Goal: Task Accomplishment & Management: Use online tool/utility

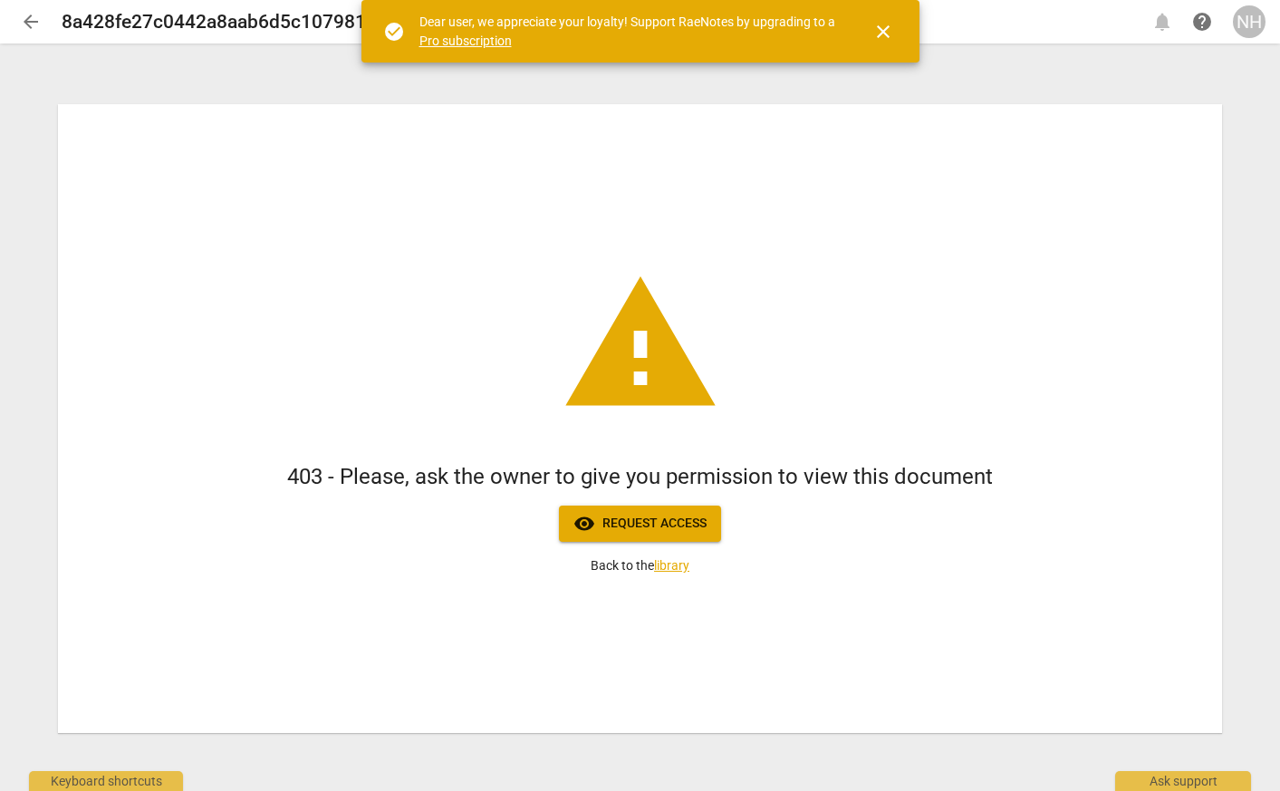
click at [887, 33] on span "close" at bounding box center [884, 32] width 22 height 22
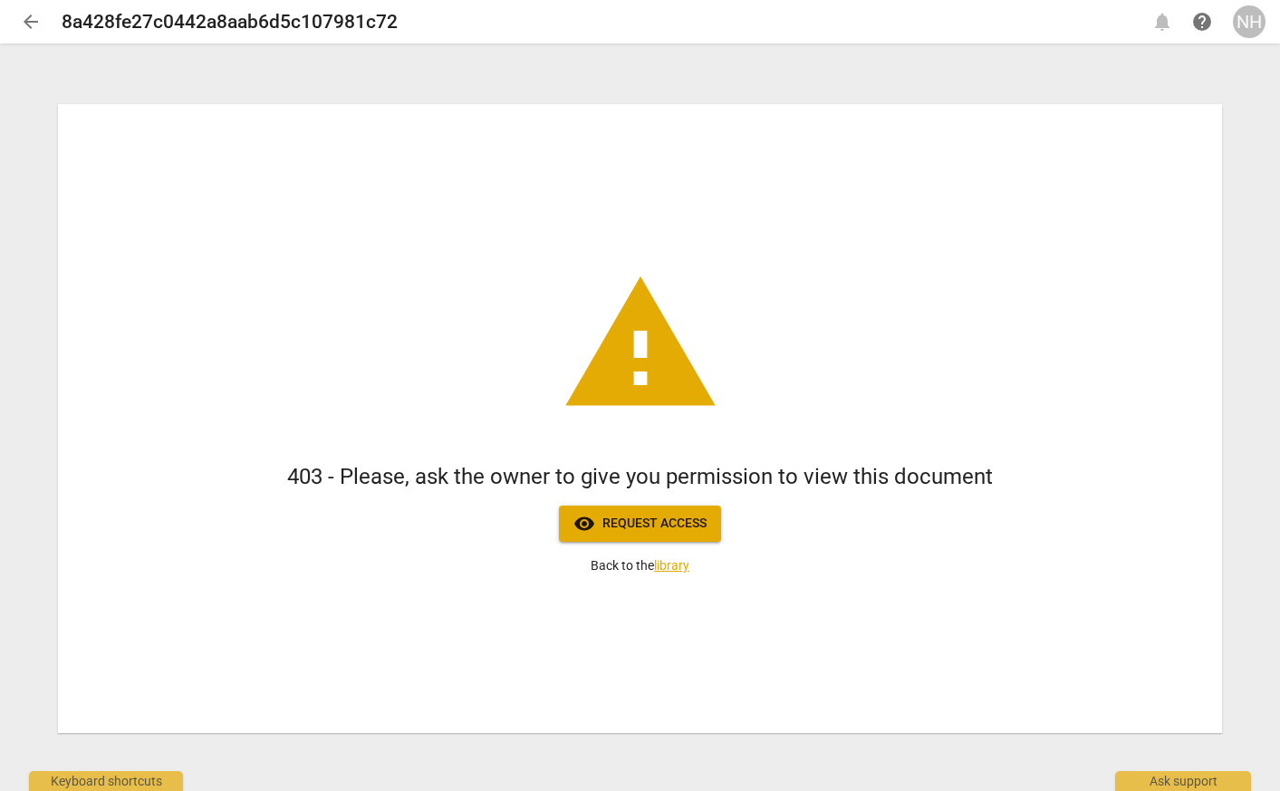
click at [1251, 24] on div "NH" at bounding box center [1249, 21] width 33 height 33
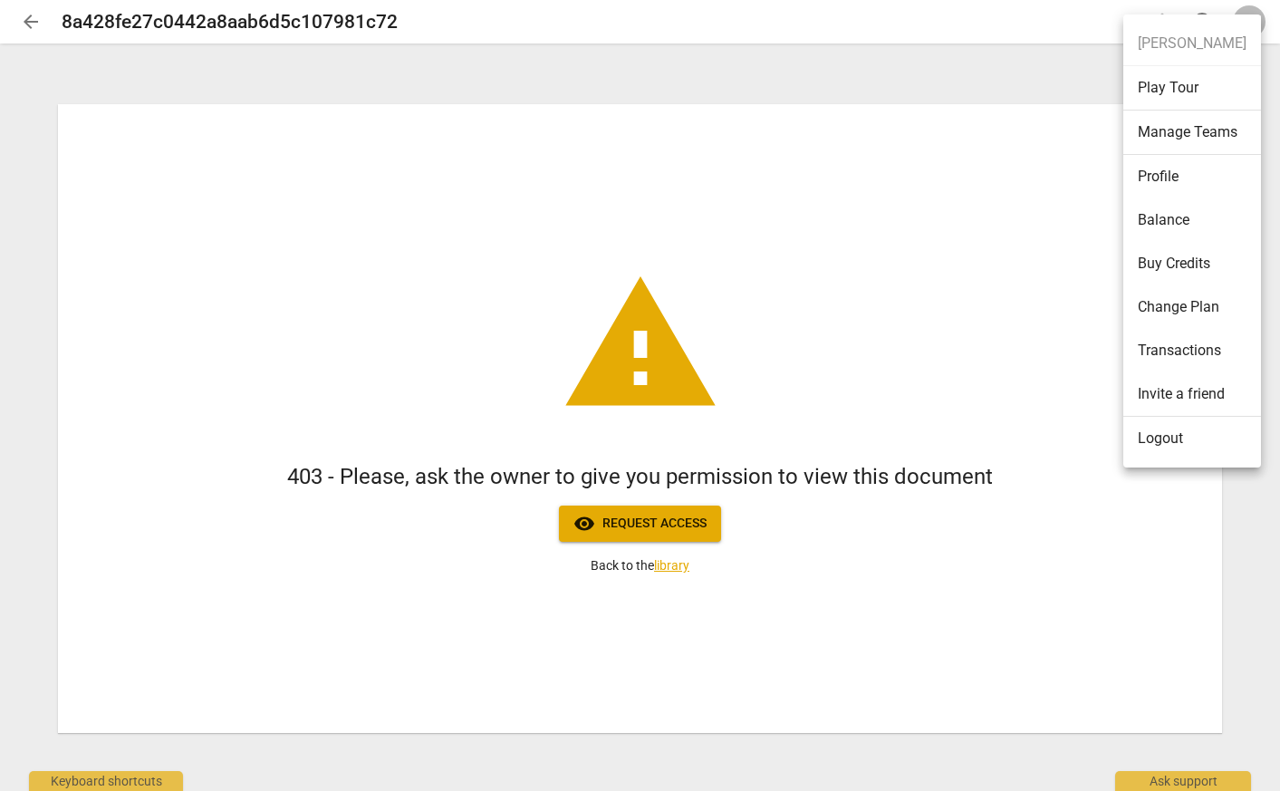
click at [638, 182] on div at bounding box center [640, 395] width 1280 height 791
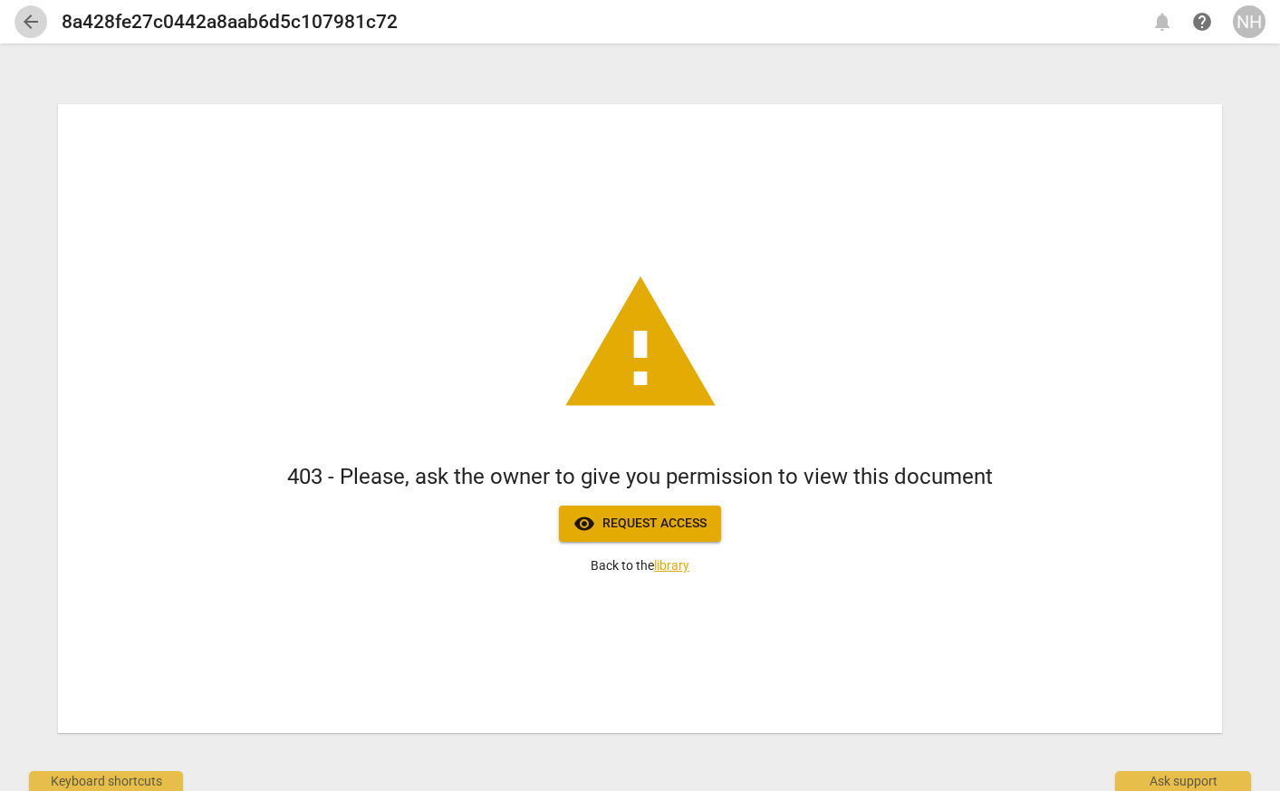
click at [26, 25] on span "arrow_back" at bounding box center [31, 22] width 22 height 22
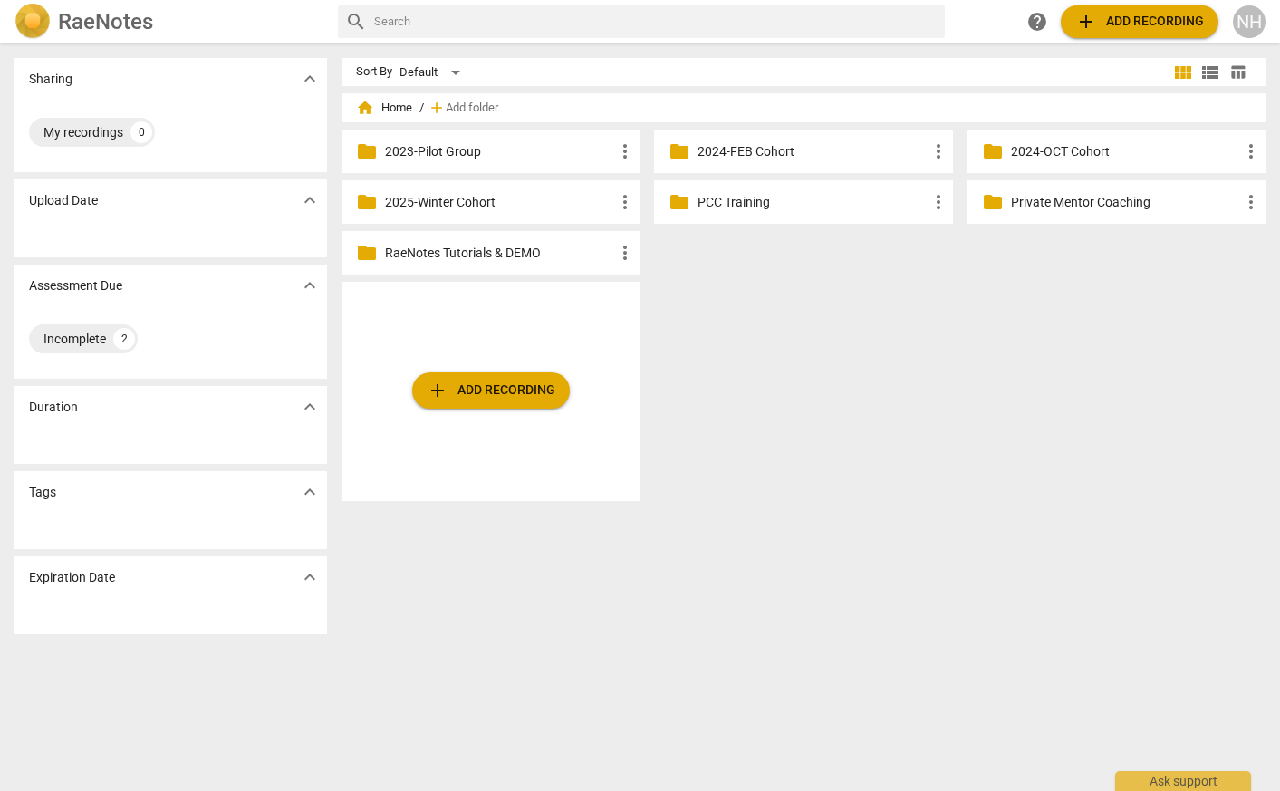
click at [1263, 26] on div "NH" at bounding box center [1249, 21] width 33 height 33
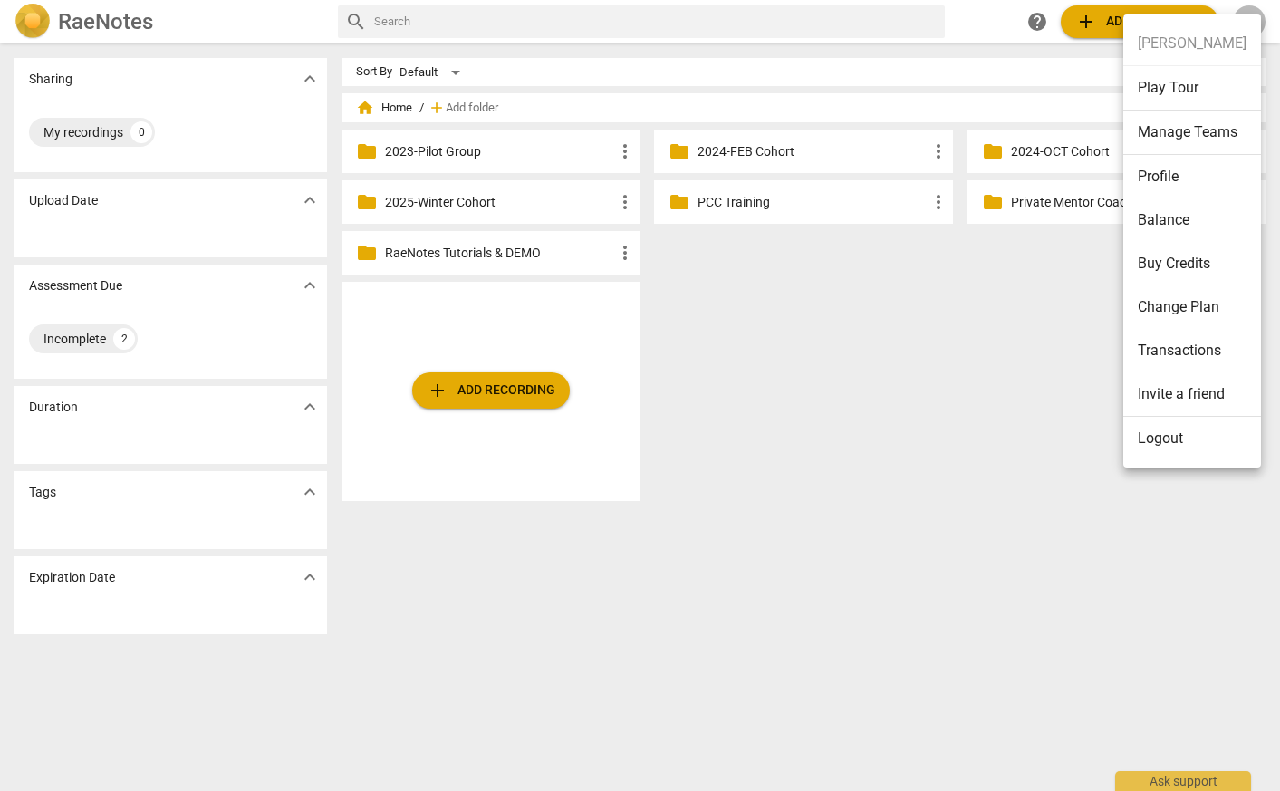
click at [1173, 180] on li "Profile" at bounding box center [1193, 176] width 138 height 43
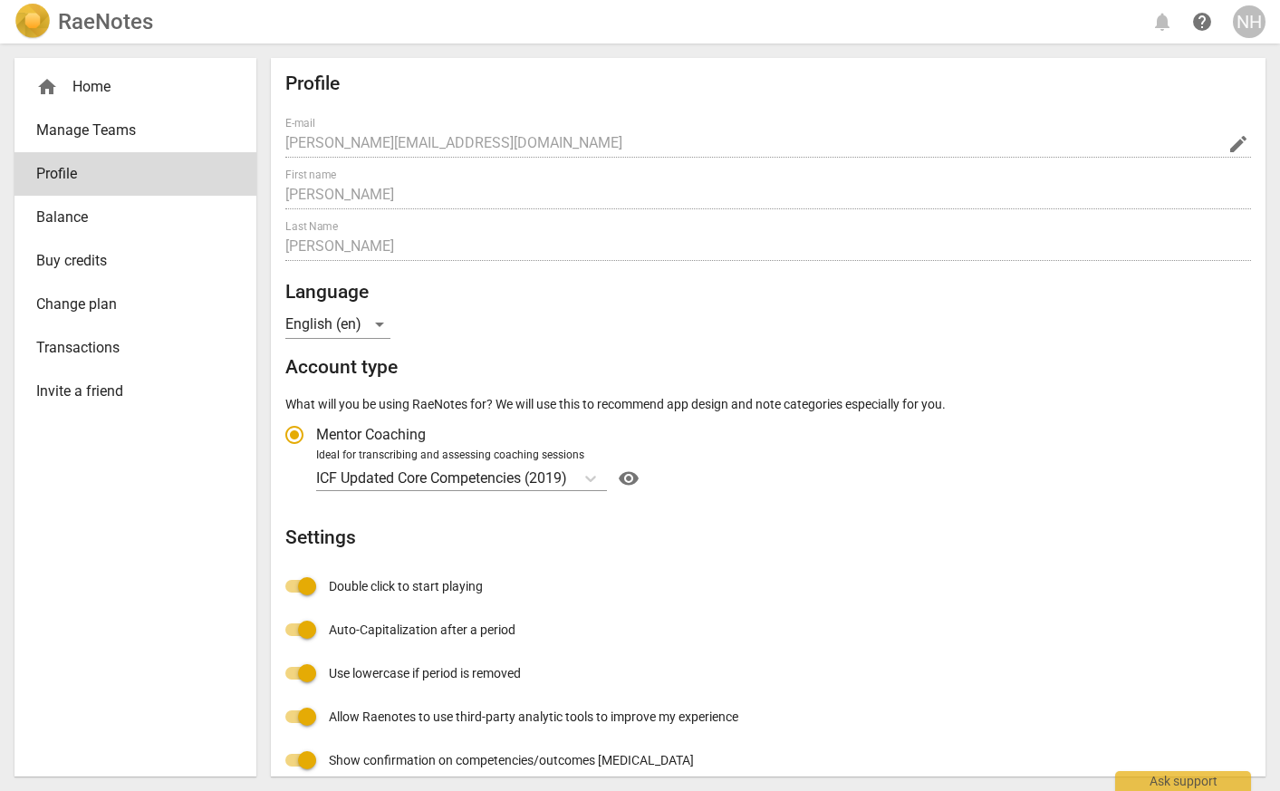
radio input "false"
click at [1249, 24] on div "NH" at bounding box center [1249, 21] width 33 height 33
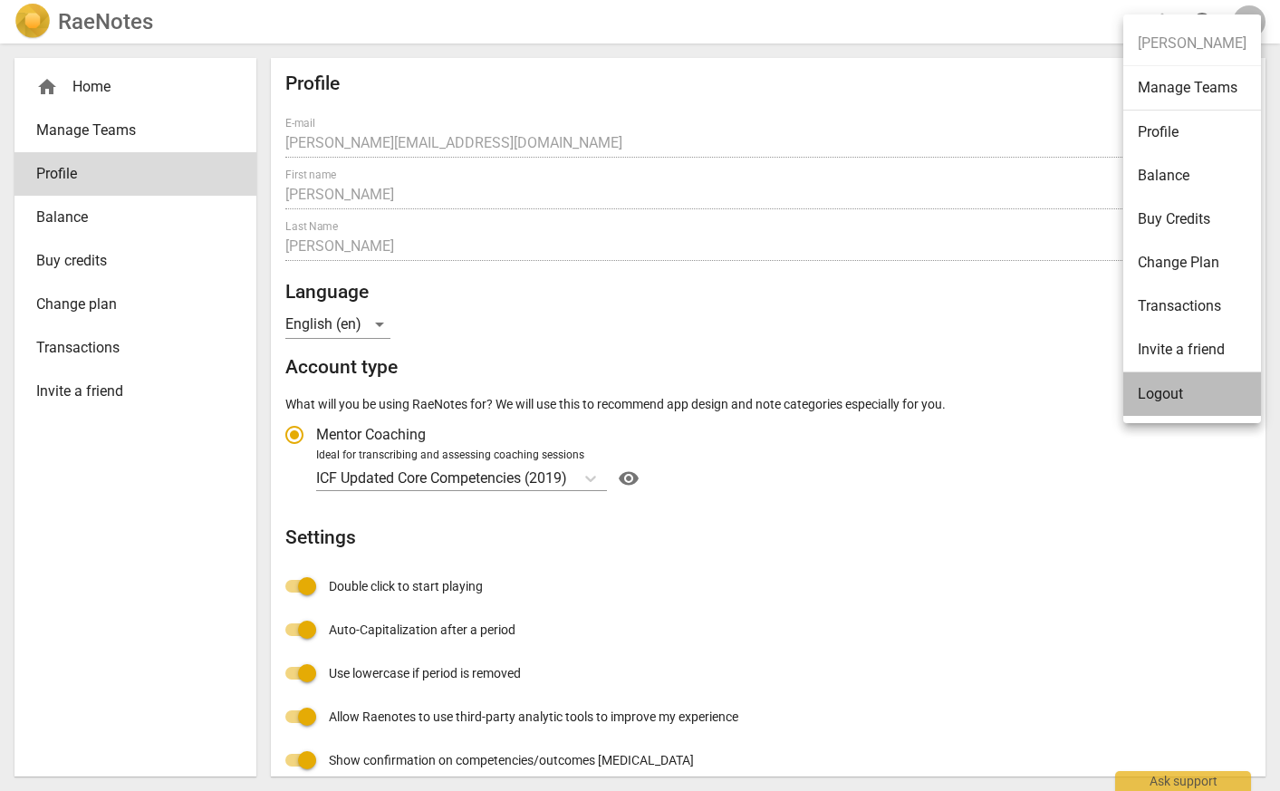
click at [1160, 399] on li "Logout" at bounding box center [1193, 393] width 138 height 43
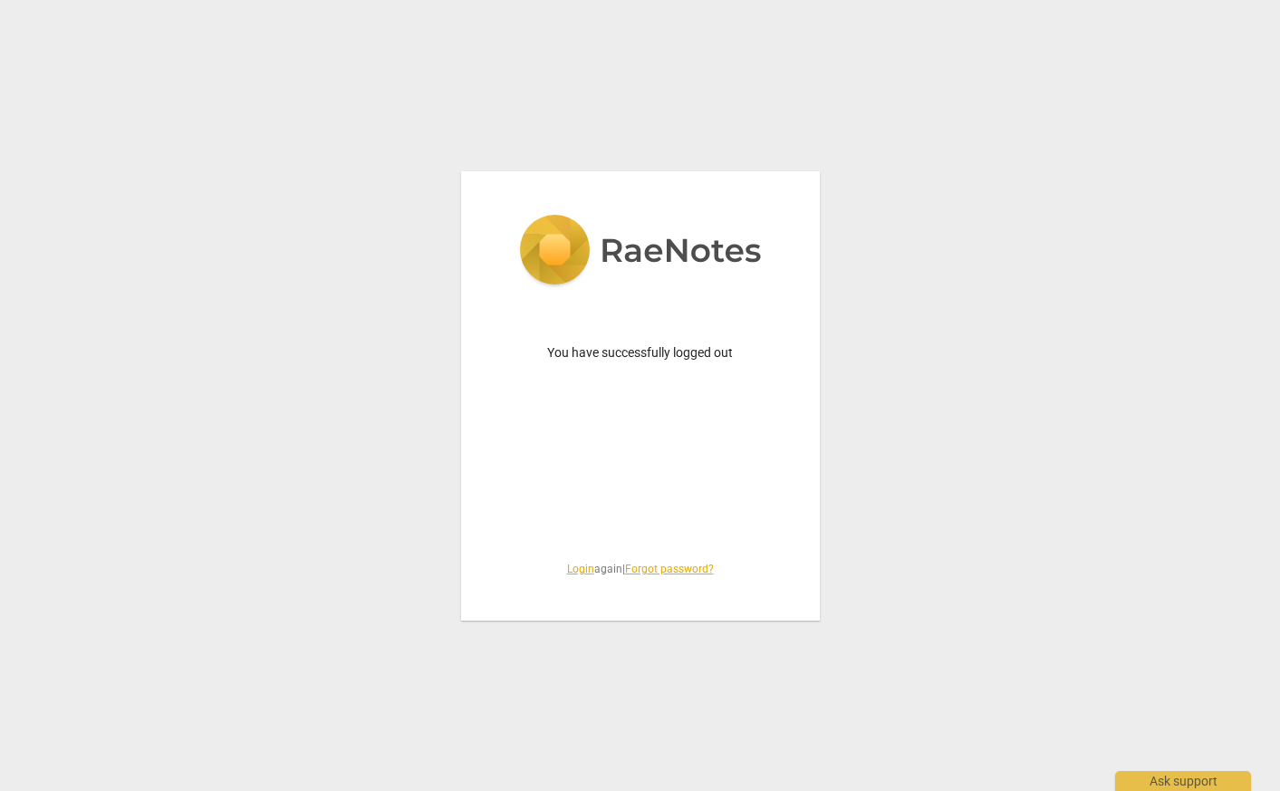
click at [571, 576] on span "Login again | Forgot password?" at bounding box center [641, 569] width 272 height 15
click at [574, 569] on link "Login" at bounding box center [580, 569] width 27 height 13
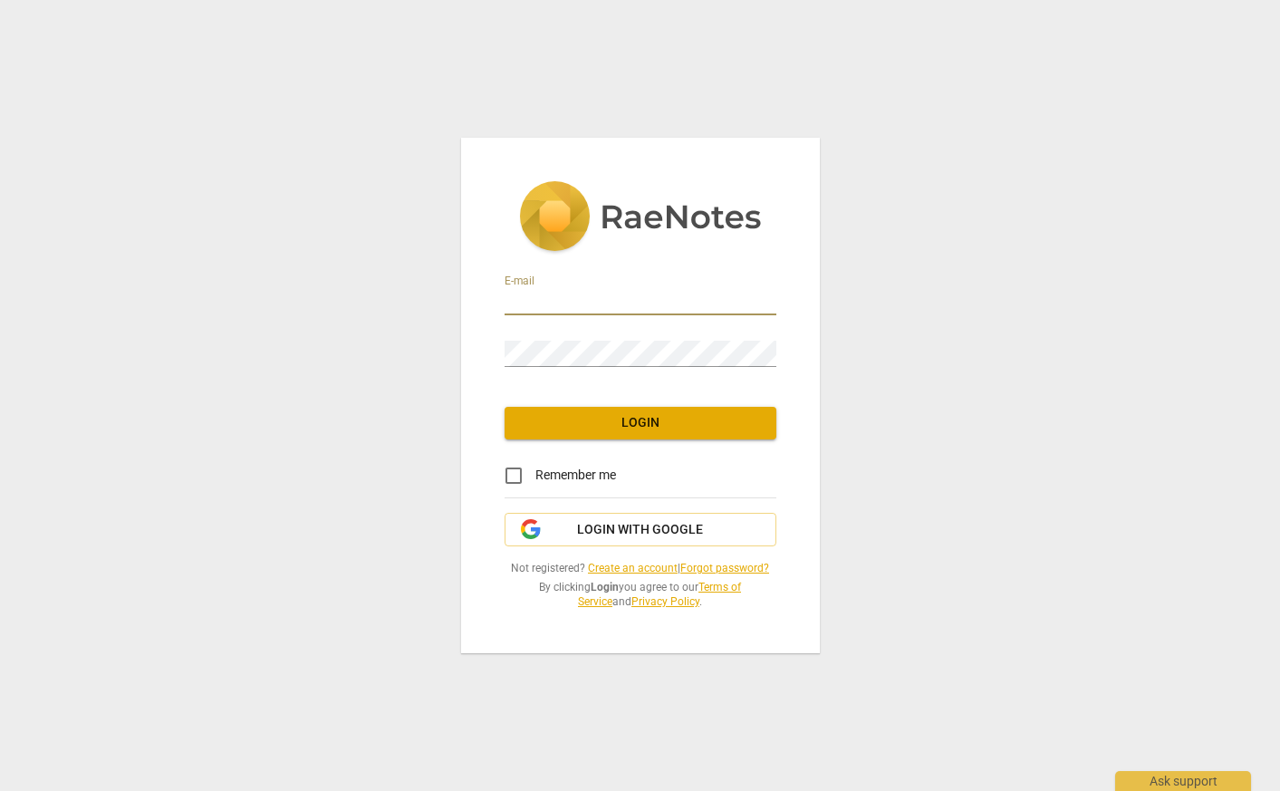
type input "[EMAIL_ADDRESS][DOMAIN_NAME]"
click at [737, 429] on span "Login" at bounding box center [640, 423] width 243 height 18
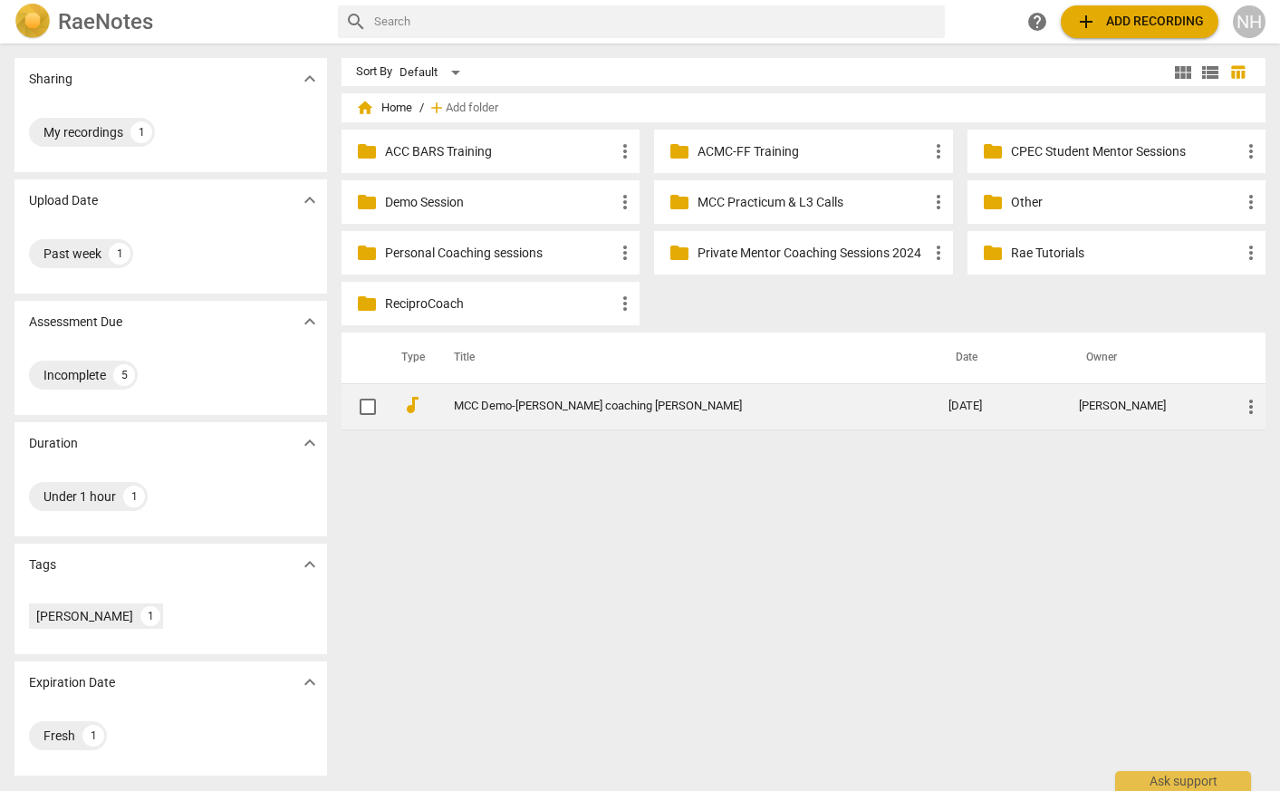
click at [603, 405] on link "MCC Demo-[PERSON_NAME] coaching [PERSON_NAME]" at bounding box center [668, 407] width 429 height 14
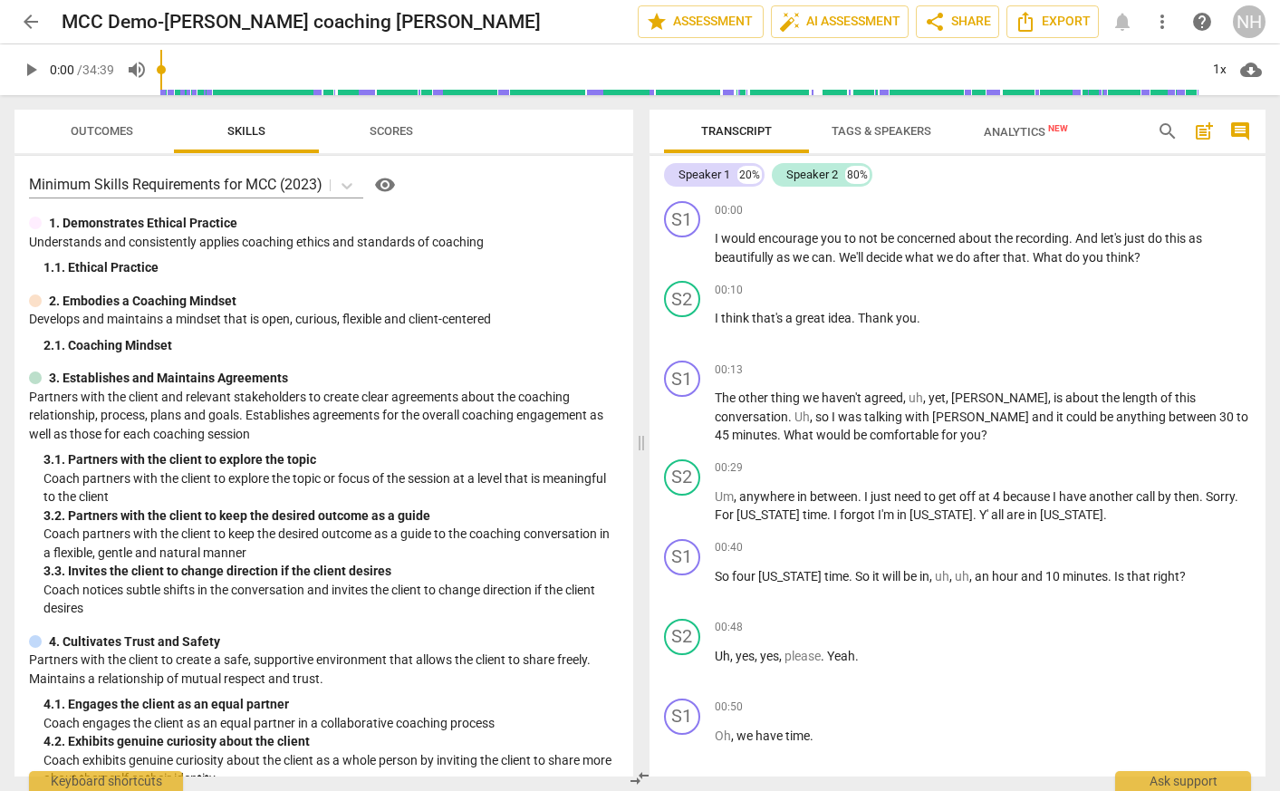
click at [645, 772] on span "compare_arrows" at bounding box center [640, 779] width 22 height 22
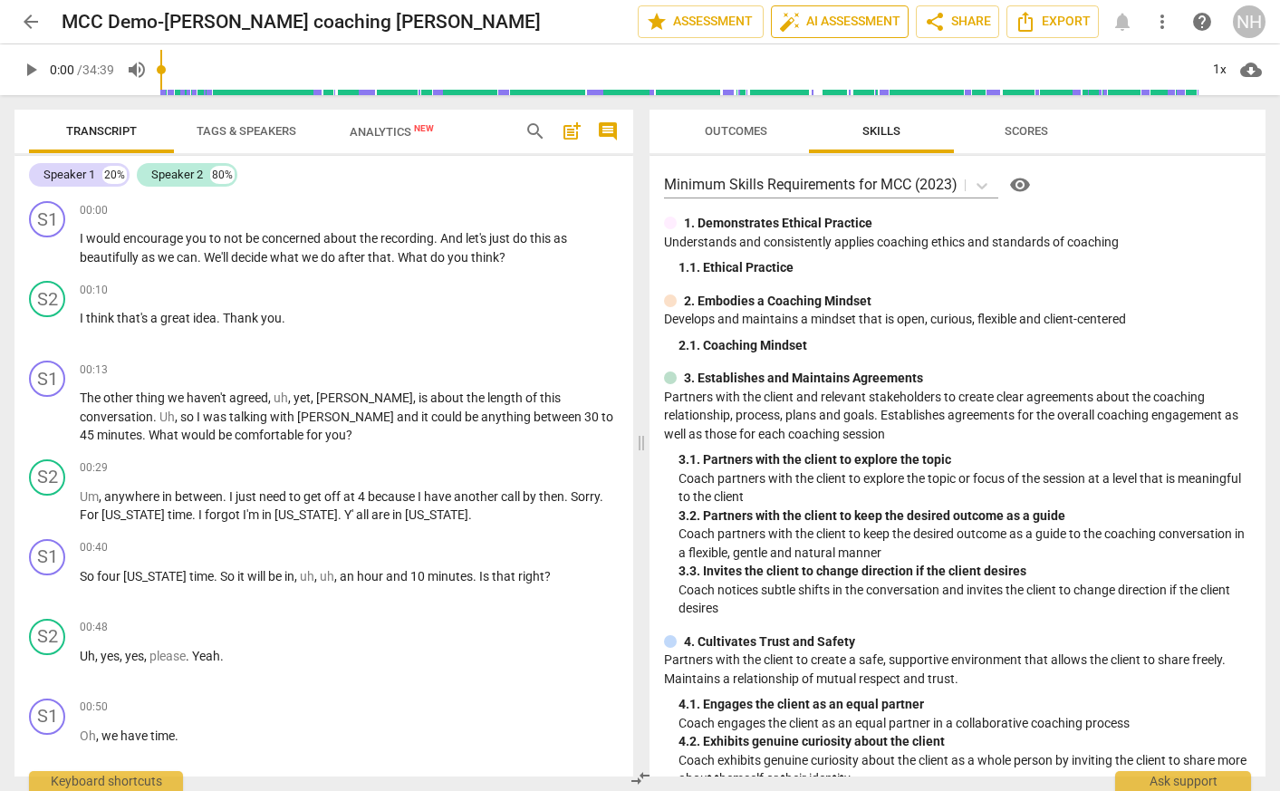
click at [838, 24] on span "auto_fix_high AI Assessment" at bounding box center [839, 22] width 121 height 22
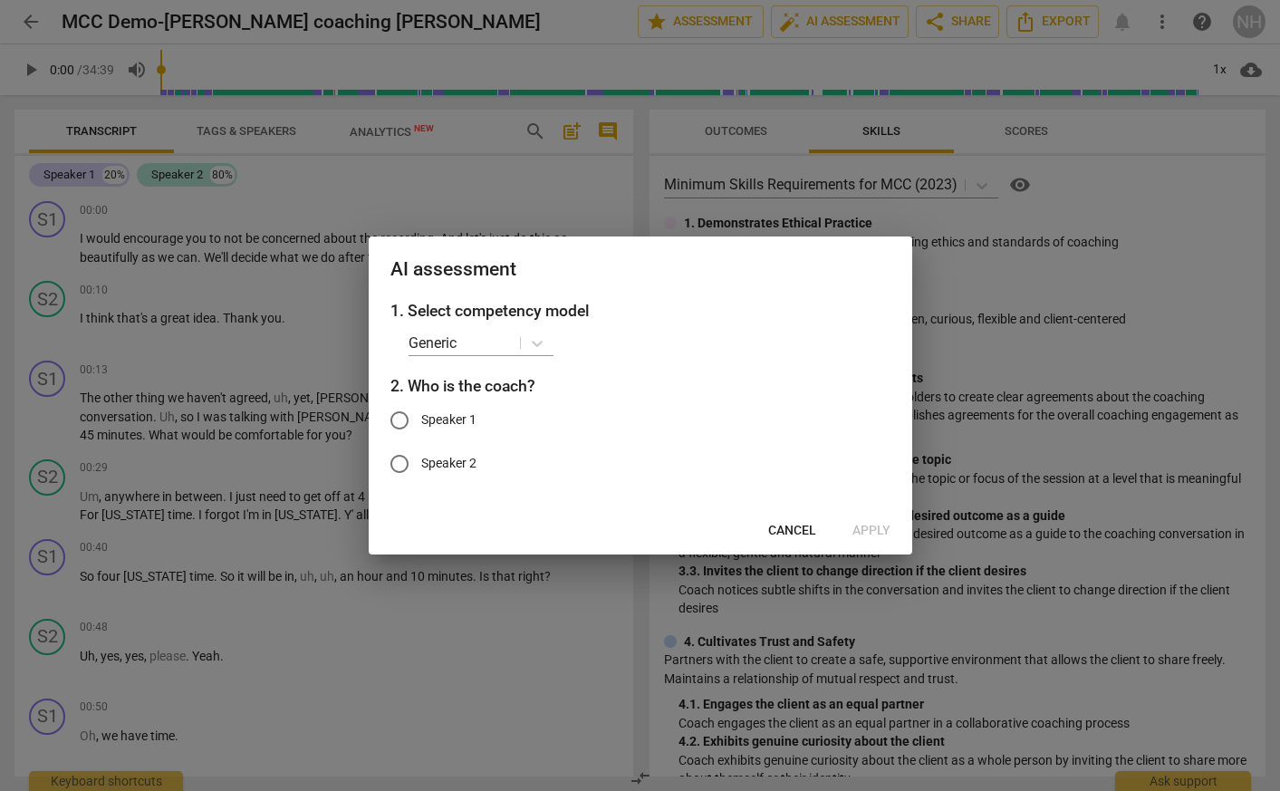
click at [494, 197] on div at bounding box center [640, 395] width 1280 height 791
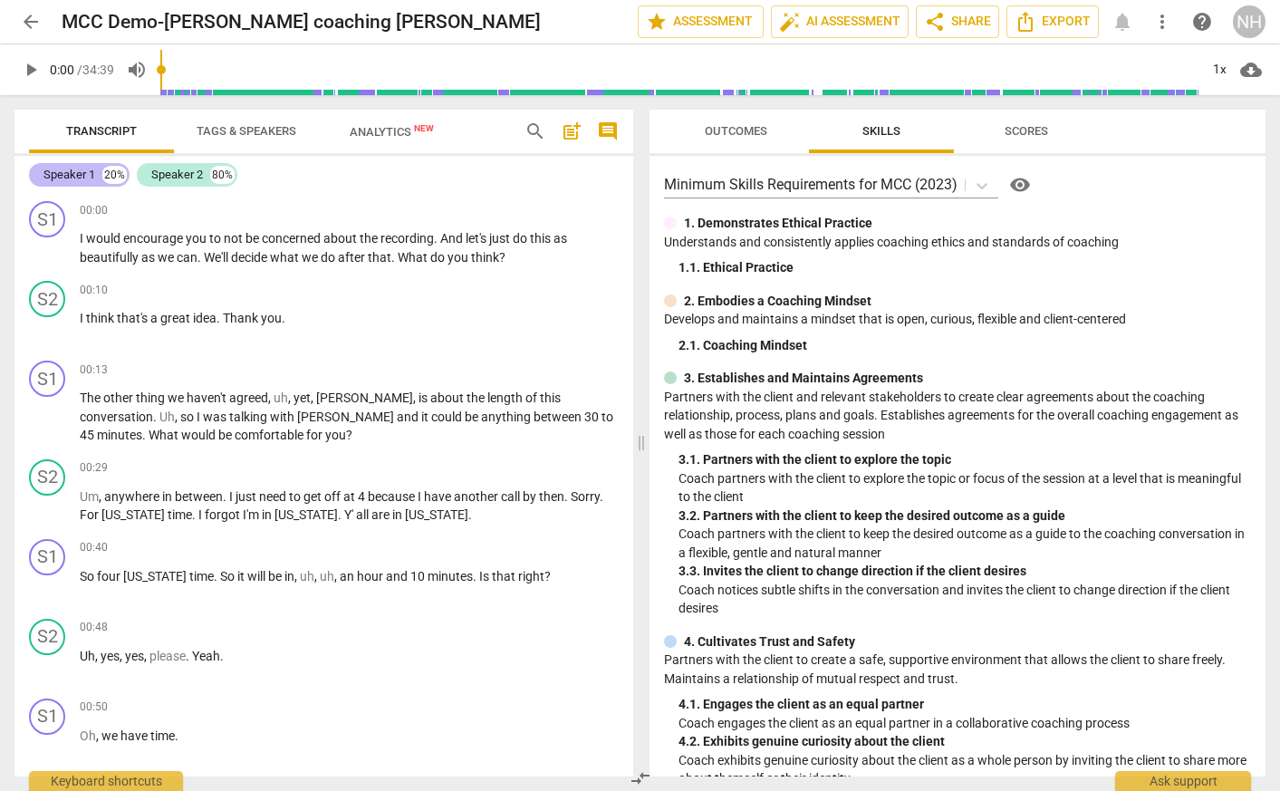
click at [55, 171] on div "Speaker 1" at bounding box center [69, 175] width 52 height 18
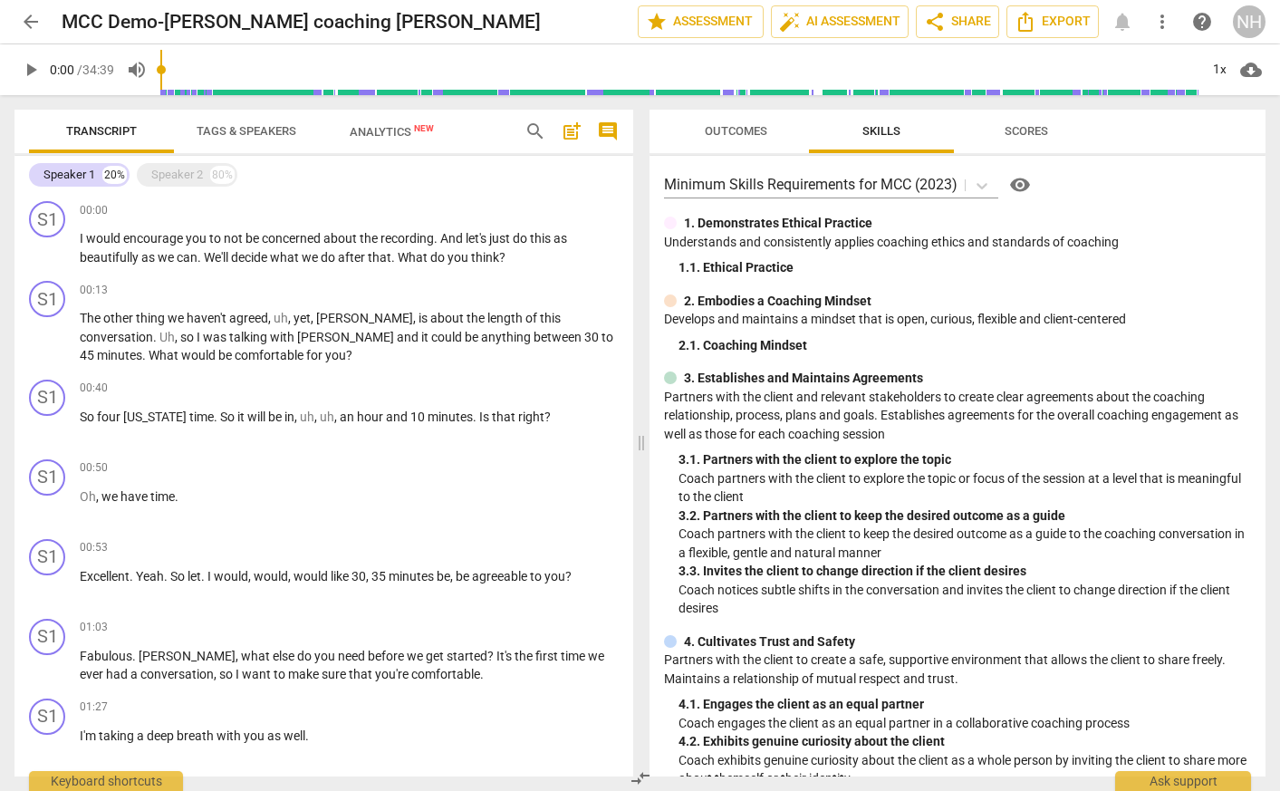
click at [280, 130] on span "Tags & Speakers" at bounding box center [247, 131] width 100 height 14
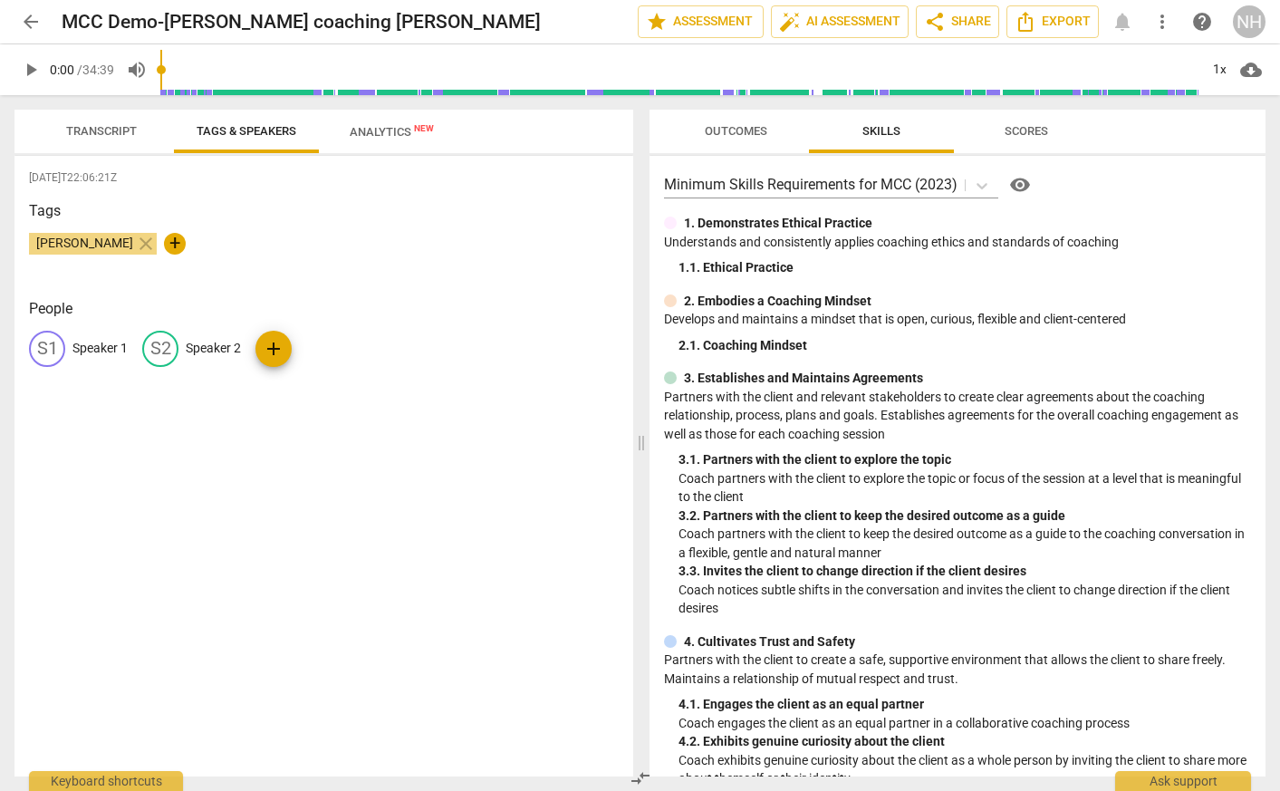
click at [100, 347] on p "Speaker 1" at bounding box center [99, 348] width 55 height 19
type input "COACH"
click at [333, 350] on p "Speaker 2" at bounding box center [331, 348] width 55 height 19
type input "[PERSON_NAME]"
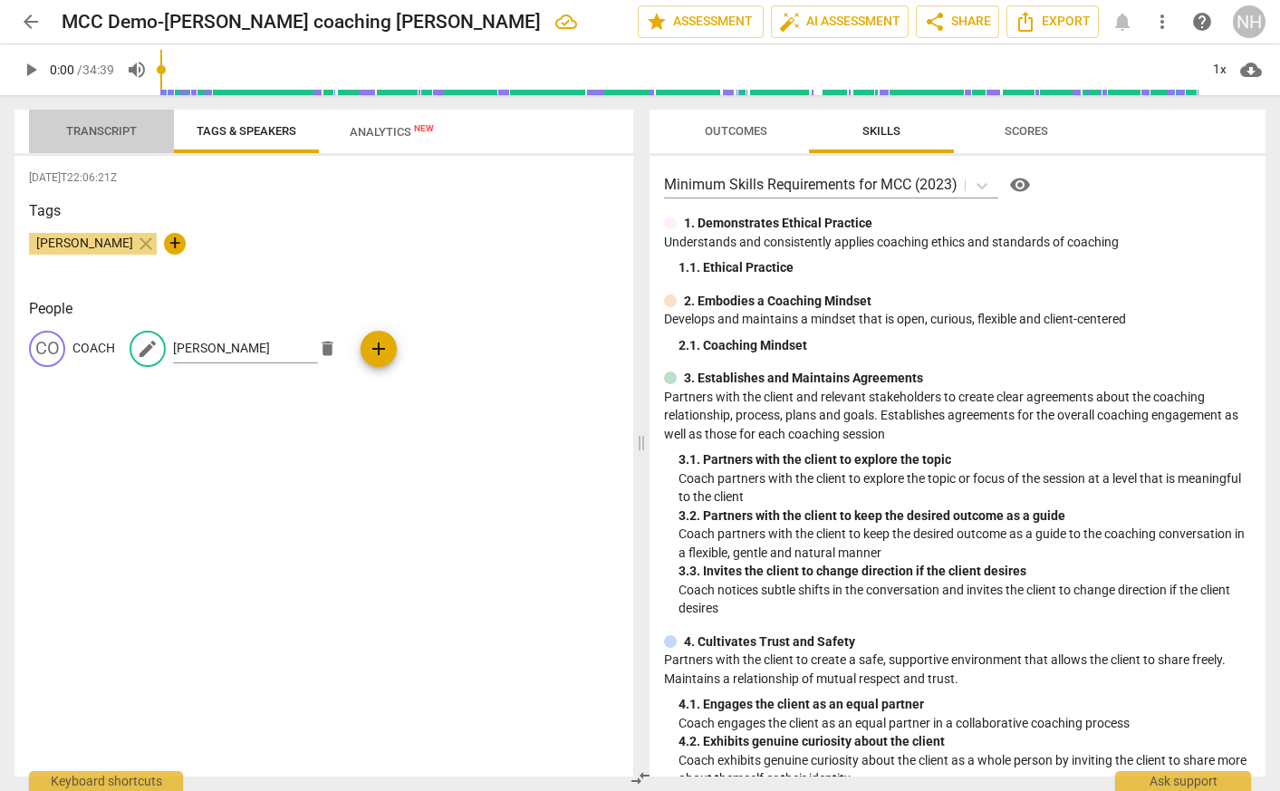
click at [120, 121] on span "Transcript" at bounding box center [101, 132] width 114 height 24
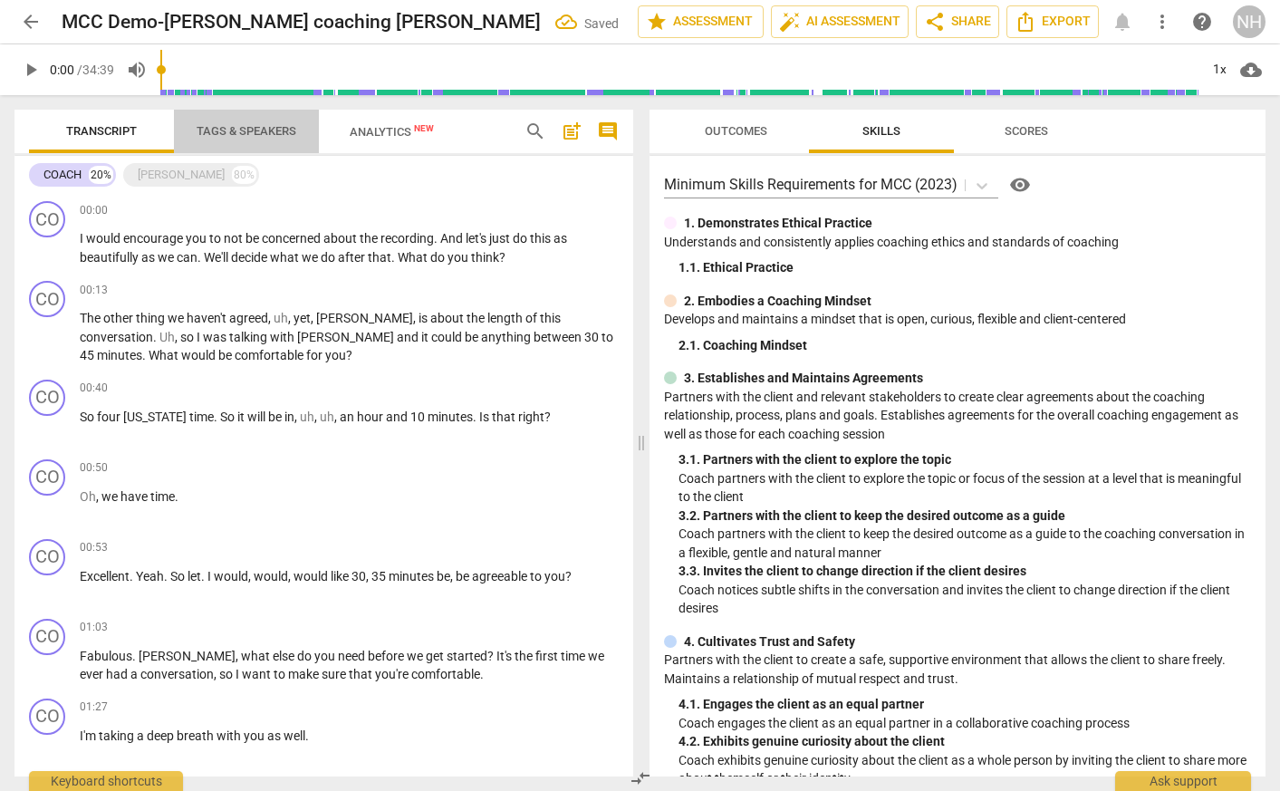
click at [238, 135] on span "Tags & Speakers" at bounding box center [247, 131] width 100 height 14
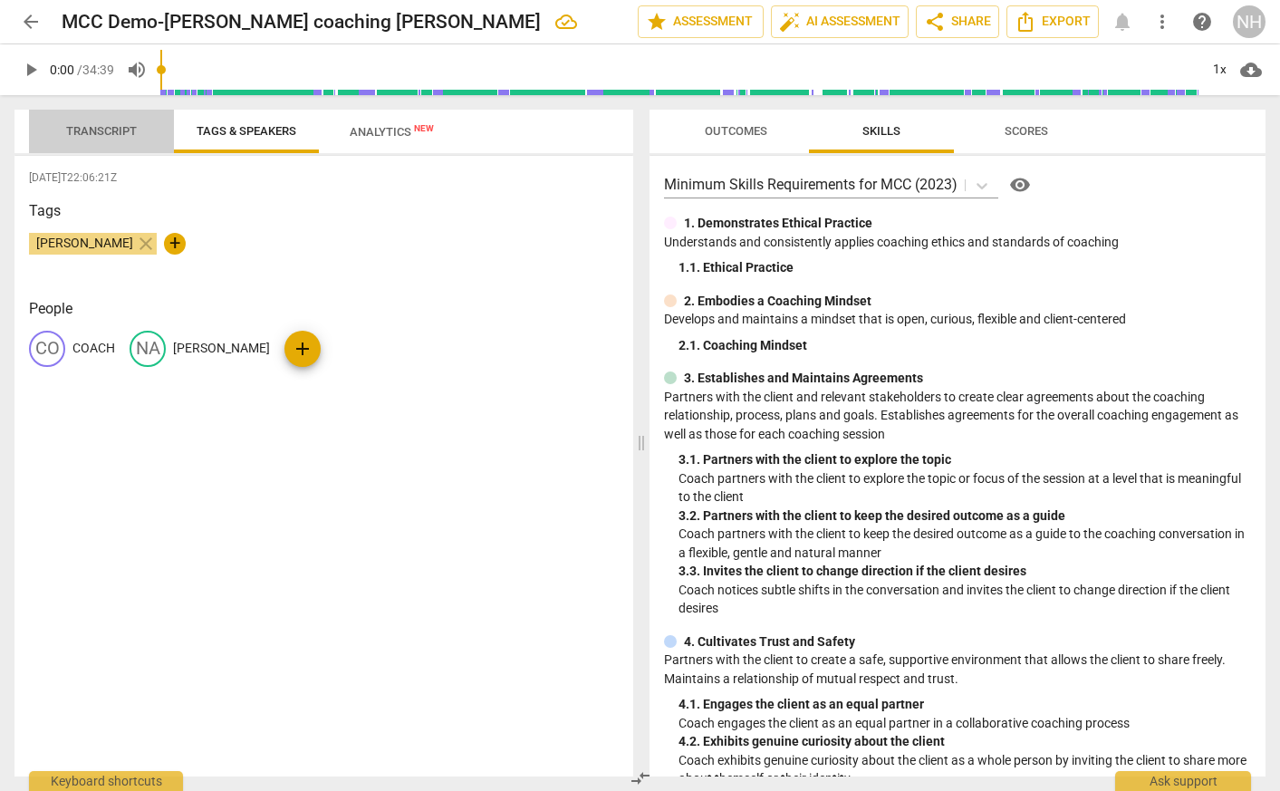
click at [111, 132] on span "Transcript" at bounding box center [101, 131] width 71 height 14
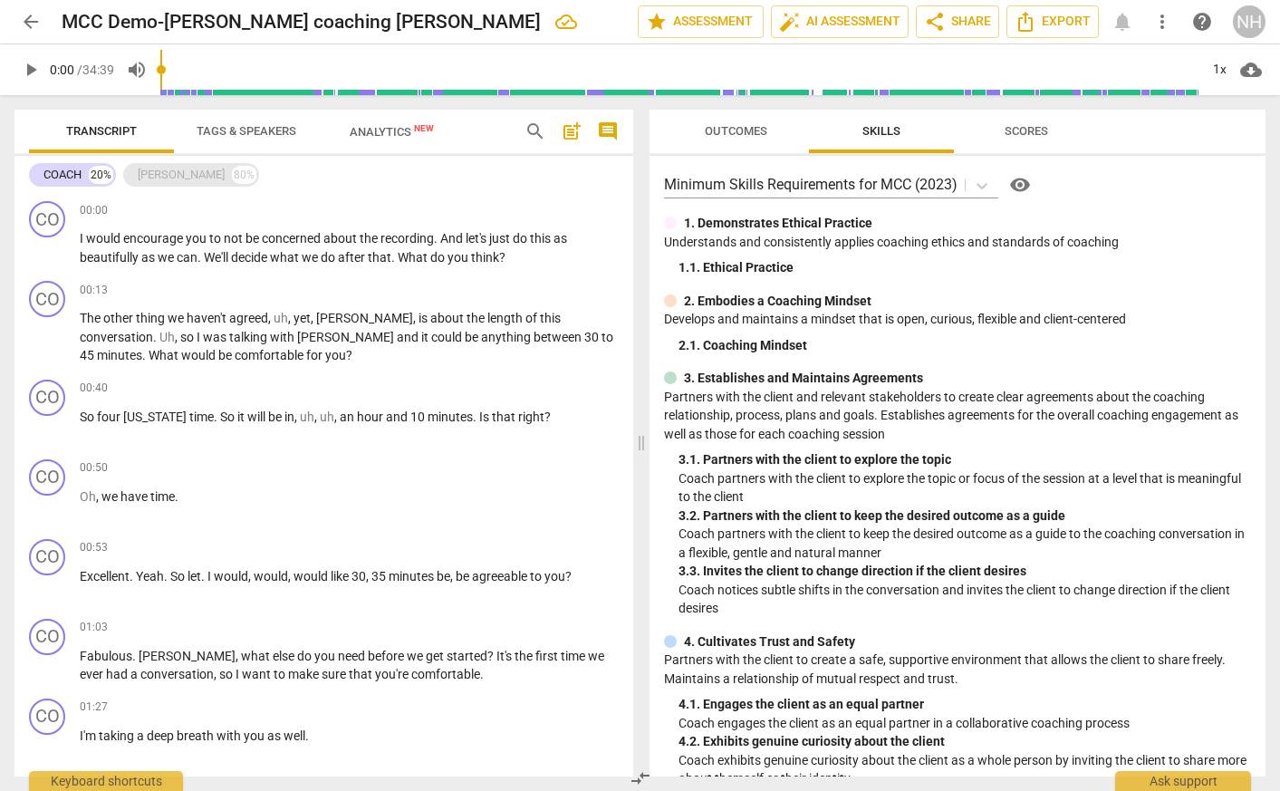
click at [151, 175] on div "[PERSON_NAME]" at bounding box center [181, 175] width 87 height 18
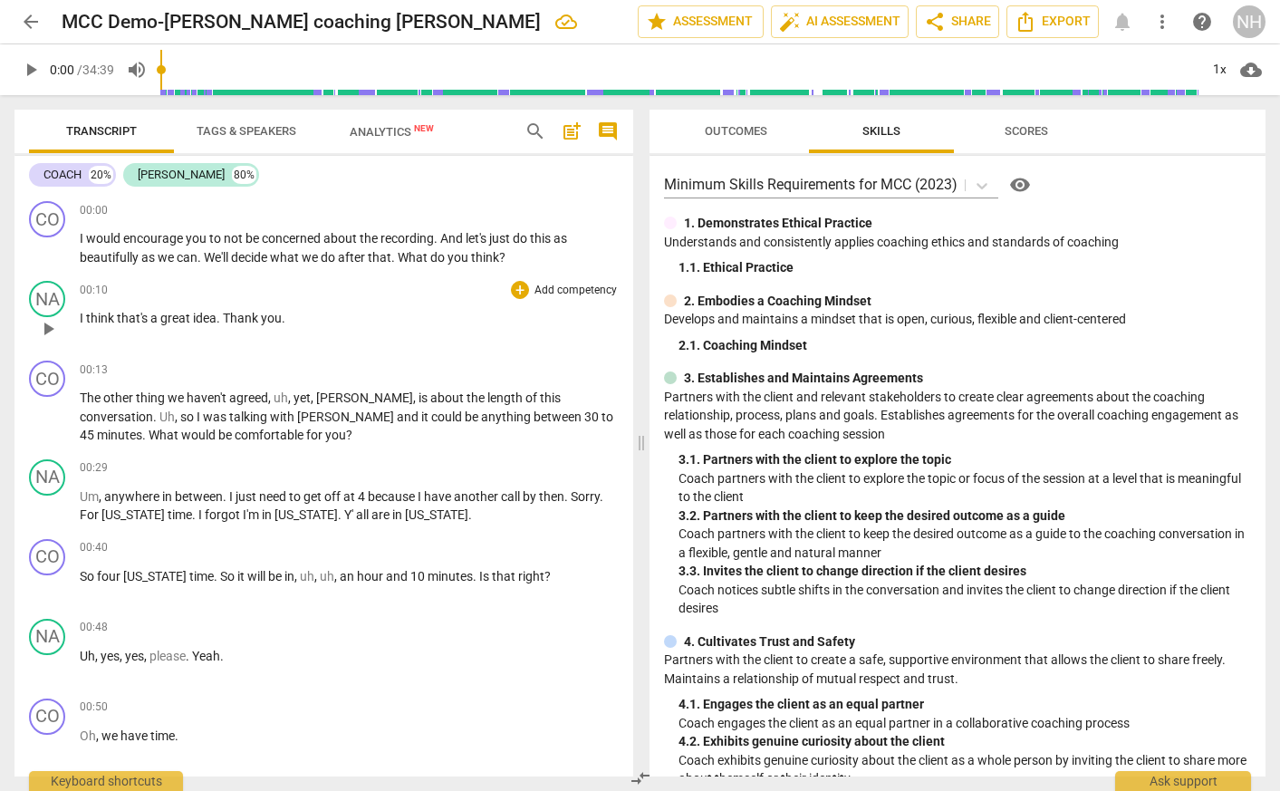
click at [510, 346] on div "NA play_arrow pause 00:10 + Add competency keyboard_arrow_right I think that's …" at bounding box center [323, 314] width 619 height 80
click at [721, 16] on span "star Assessment" at bounding box center [701, 22] width 110 height 22
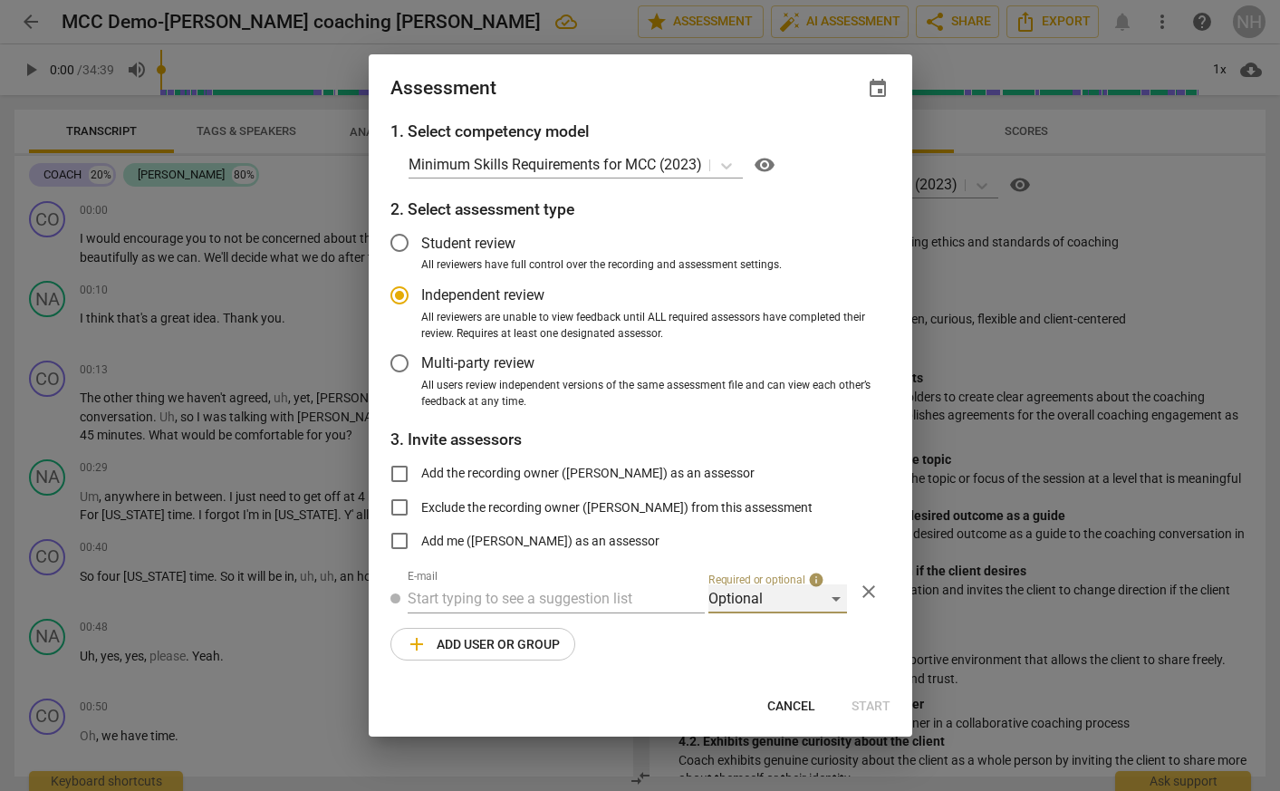
click at [837, 597] on div "Optional" at bounding box center [778, 598] width 139 height 29
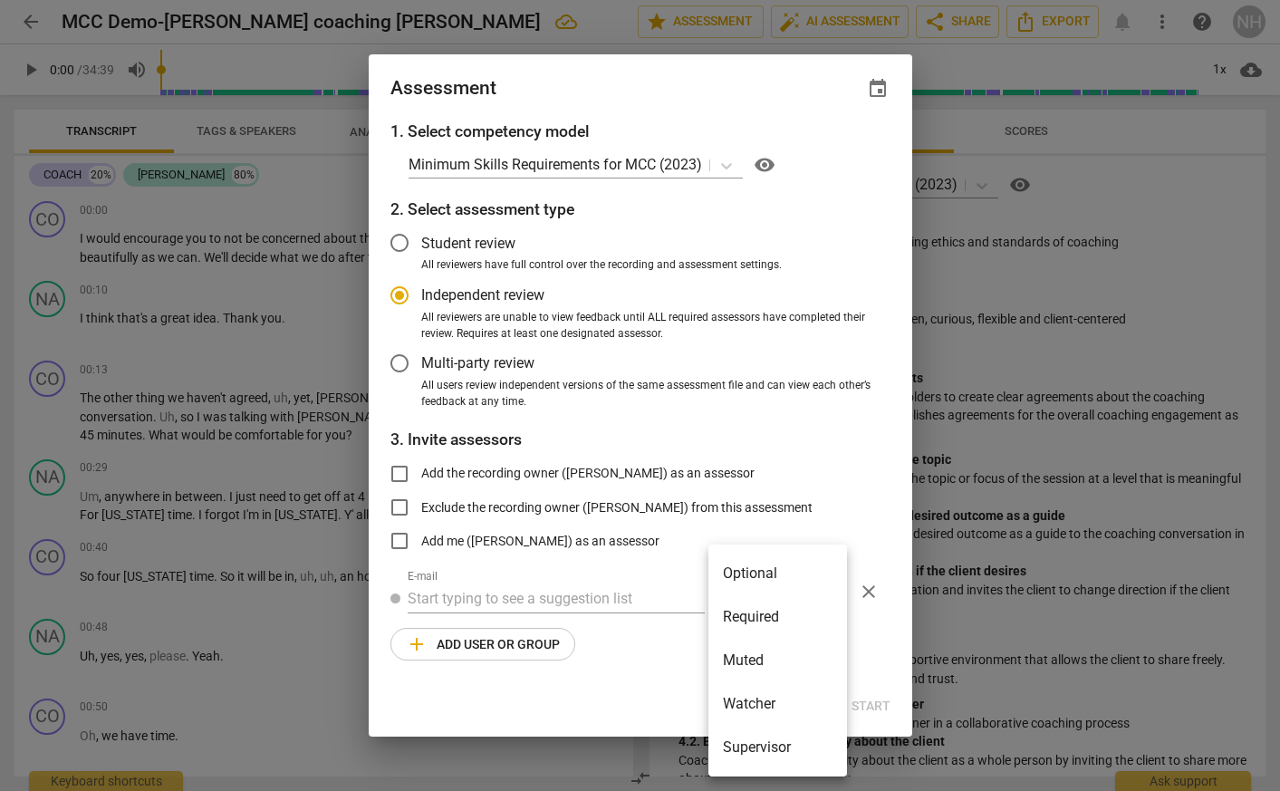
click at [822, 574] on li "Optional" at bounding box center [778, 573] width 139 height 43
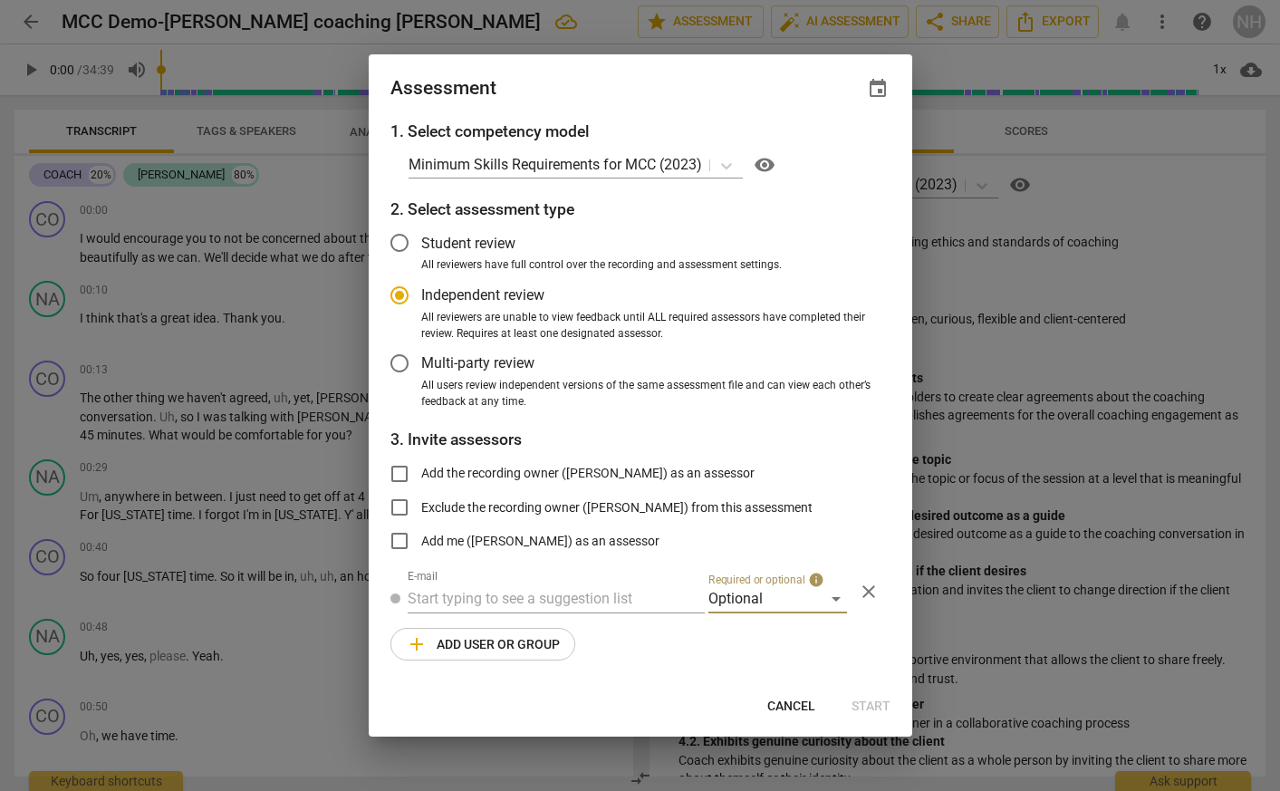
click at [790, 700] on span "Cancel" at bounding box center [792, 707] width 48 height 18
radio input "false"
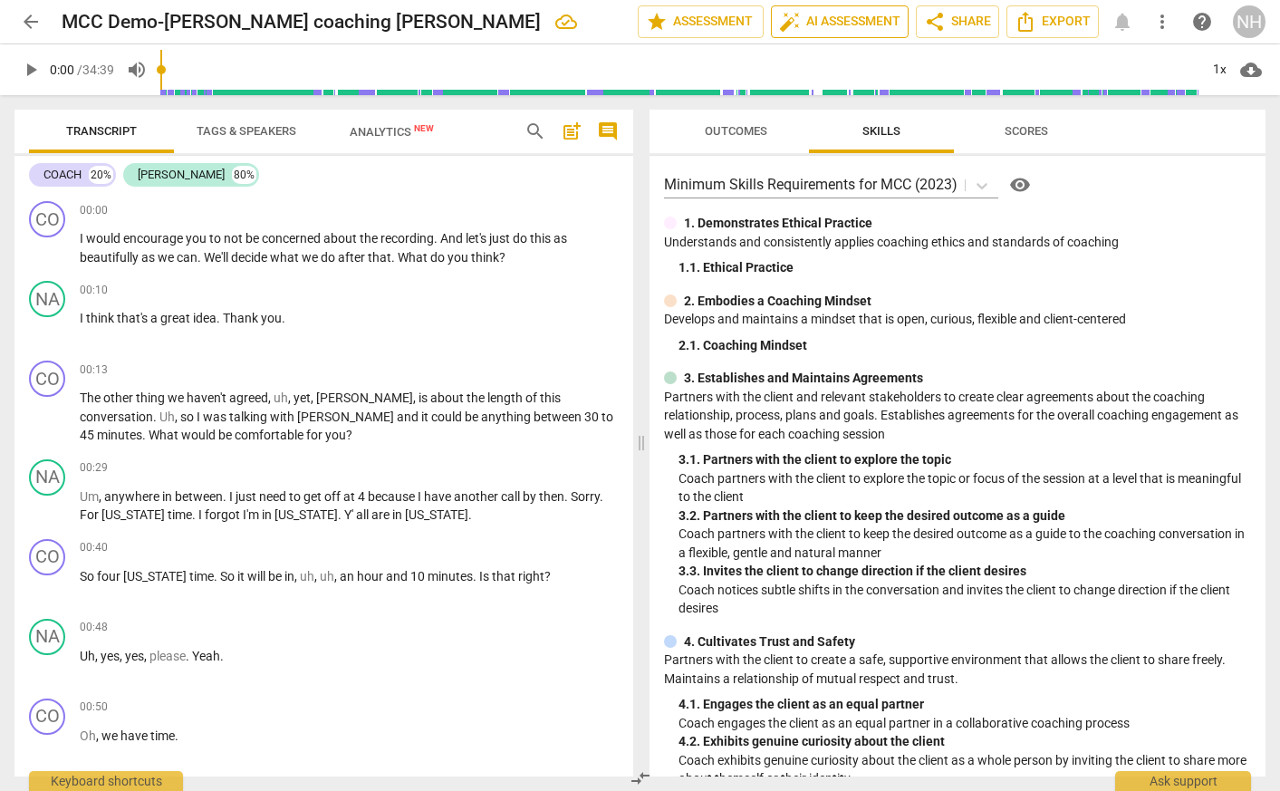
click at [852, 17] on span "auto_fix_high AI Assessment" at bounding box center [839, 22] width 121 height 22
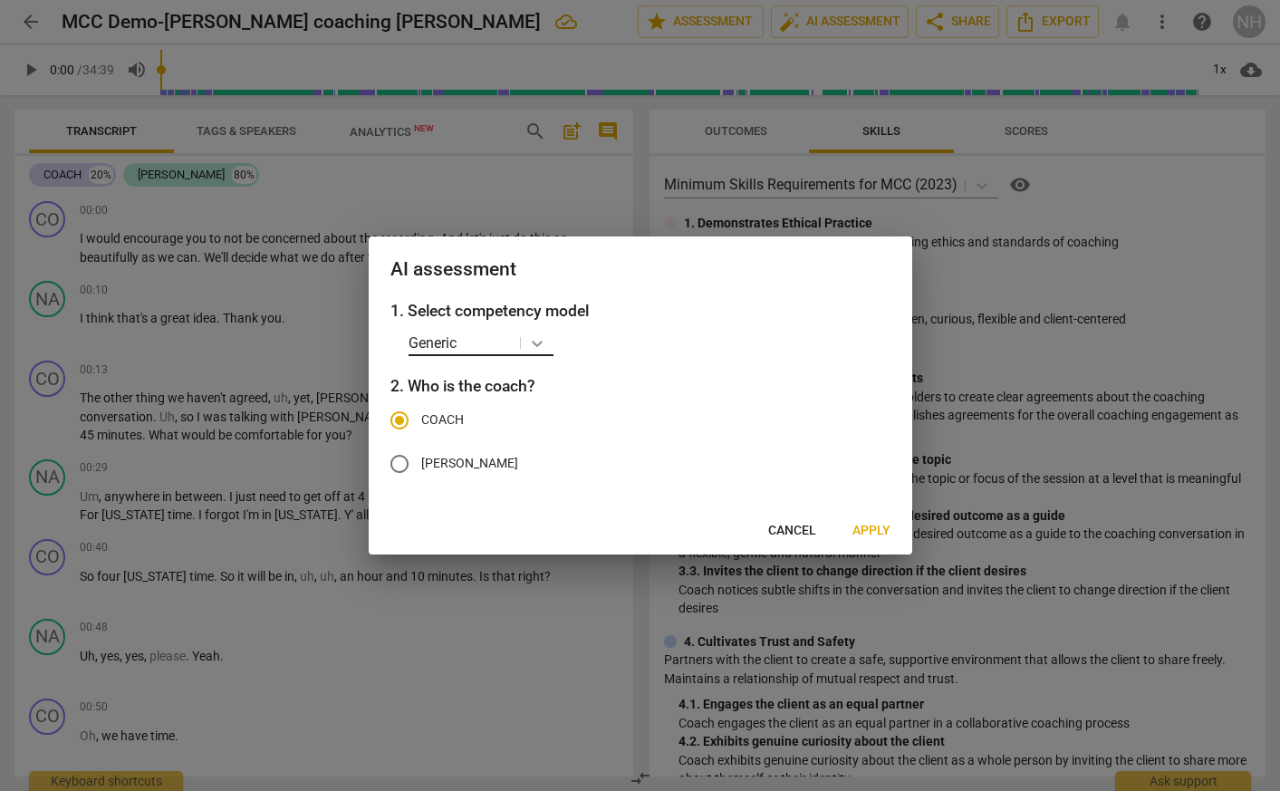
click at [536, 342] on icon at bounding box center [537, 343] width 18 height 18
click at [537, 378] on div "ICF PCC Markers (2020)" at bounding box center [549, 382] width 280 height 43
click at [590, 342] on icon at bounding box center [586, 343] width 18 height 18
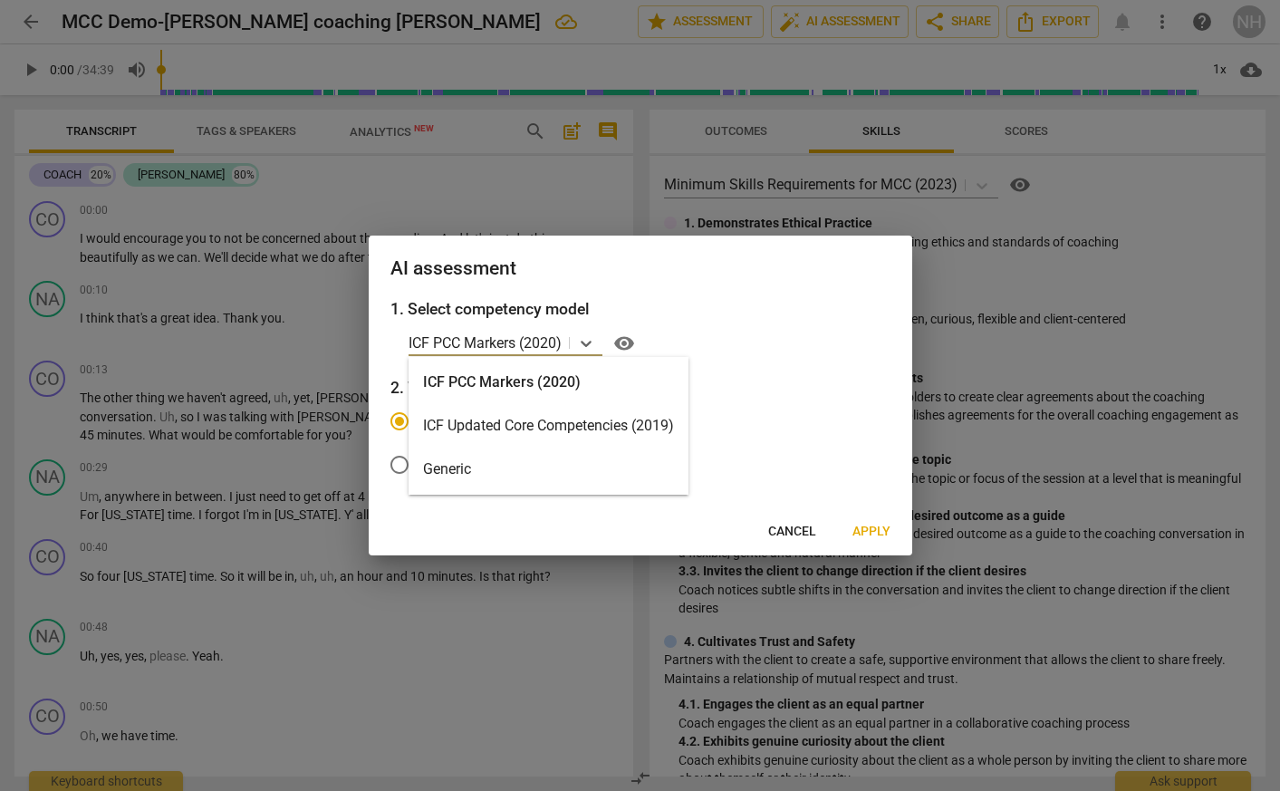
click at [575, 379] on div "ICF PCC Markers (2020)" at bounding box center [549, 382] width 280 height 43
click at [629, 341] on span "visibility" at bounding box center [624, 344] width 22 height 22
click at [586, 339] on icon at bounding box center [586, 343] width 18 height 18
click at [548, 429] on div "ICF Updated Core Competencies (2019)" at bounding box center [549, 425] width 280 height 43
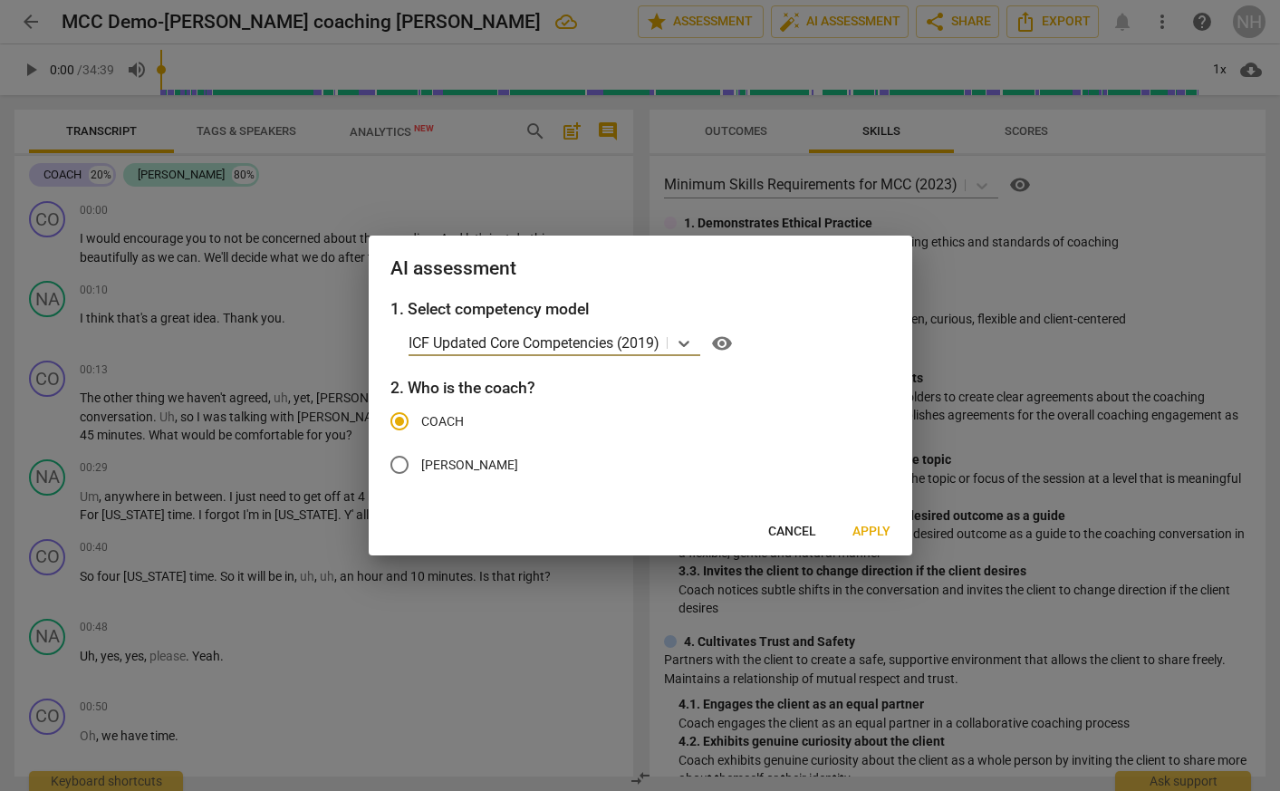
click at [728, 341] on span "visibility" at bounding box center [722, 344] width 22 height 22
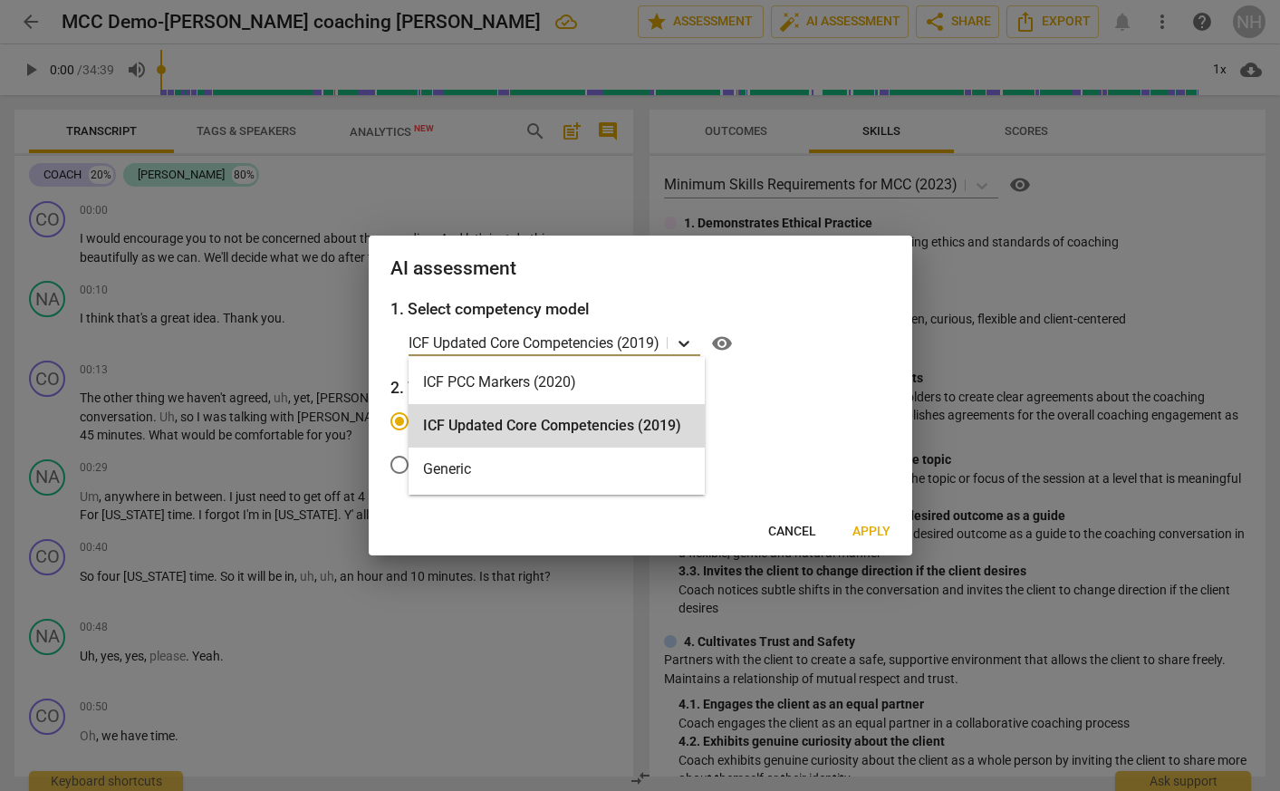
click at [685, 350] on icon at bounding box center [684, 343] width 18 height 18
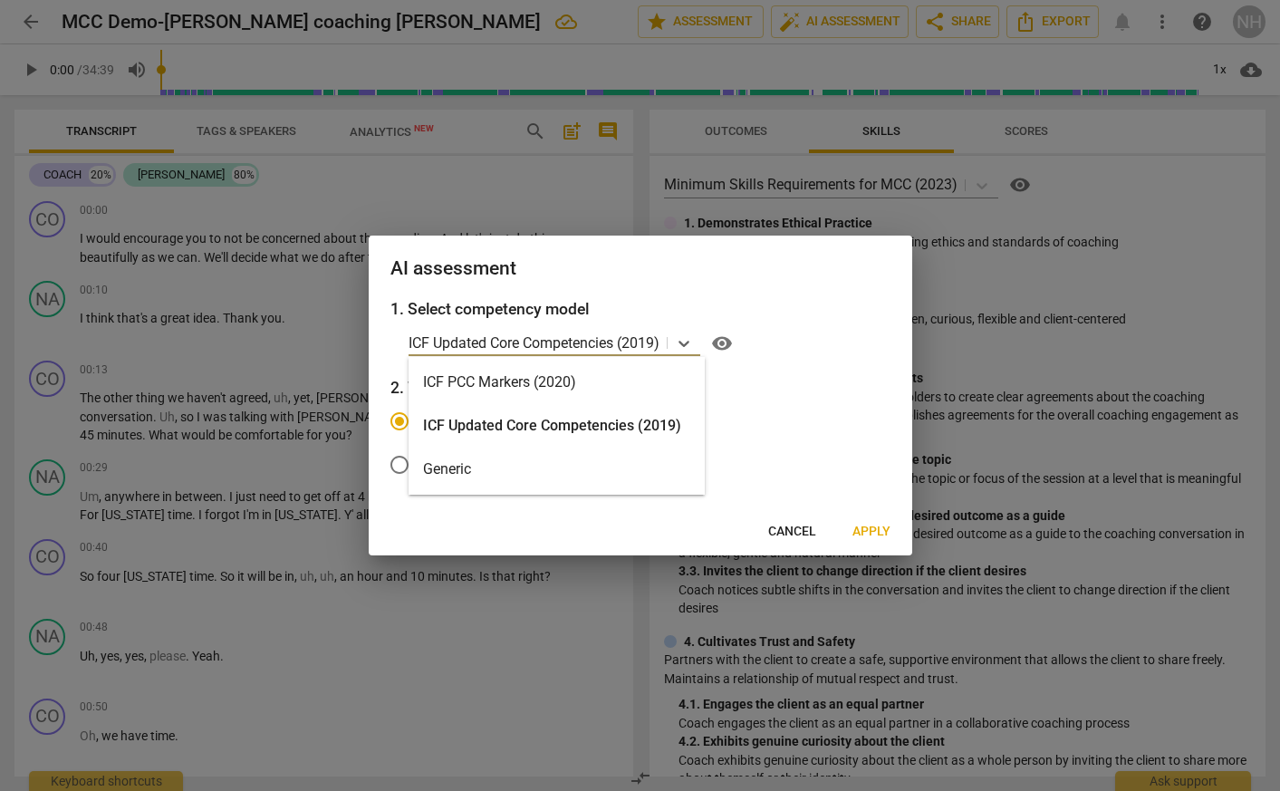
click at [648, 382] on div "ICF PCC Markers (2020)" at bounding box center [557, 382] width 296 height 43
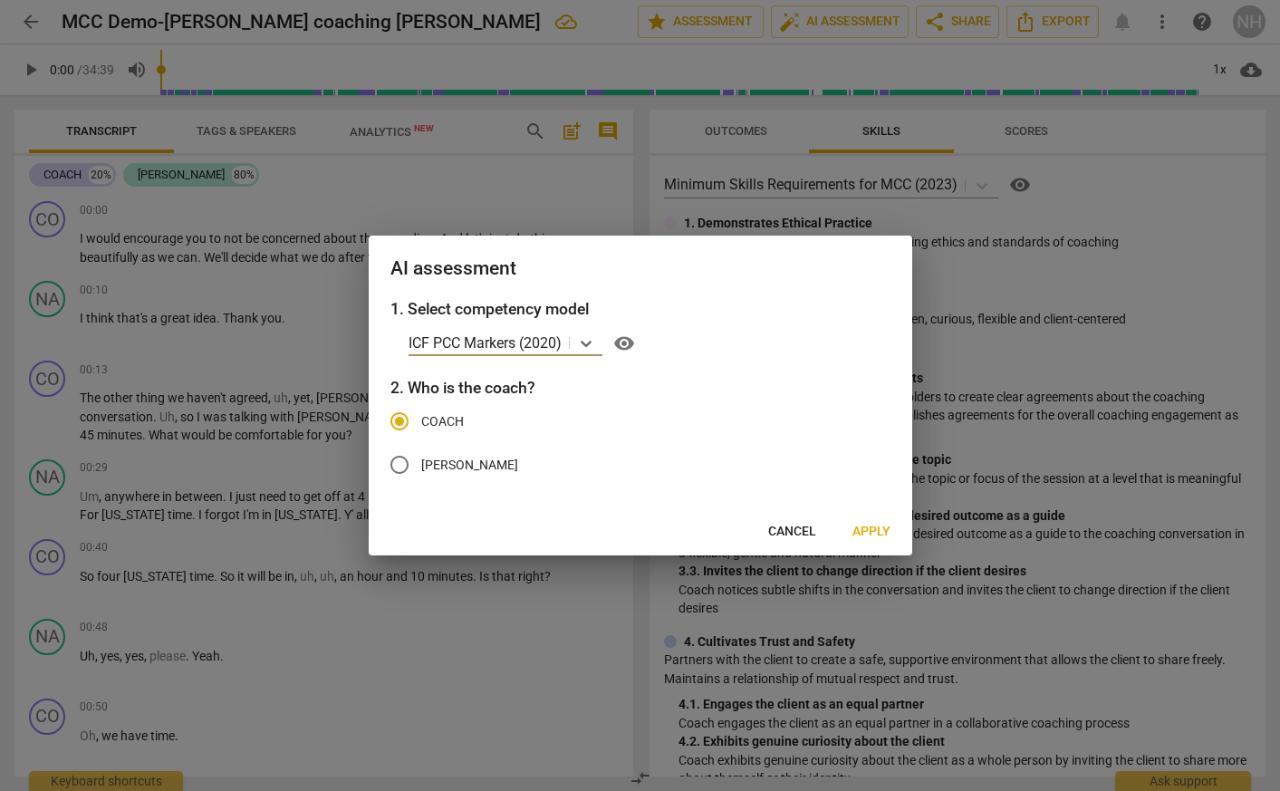
click at [877, 535] on span "Apply" at bounding box center [872, 532] width 38 height 18
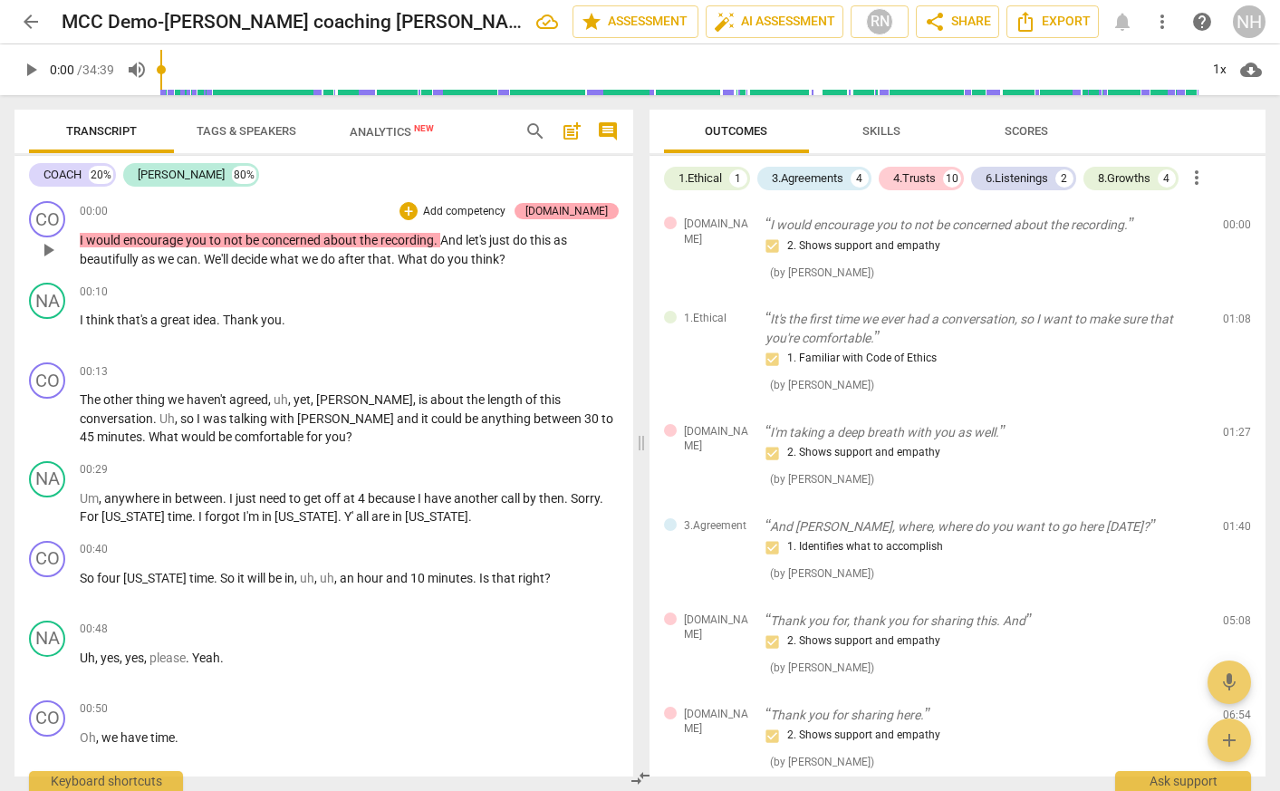
click at [595, 213] on div "[DOMAIN_NAME]" at bounding box center [567, 211] width 82 height 16
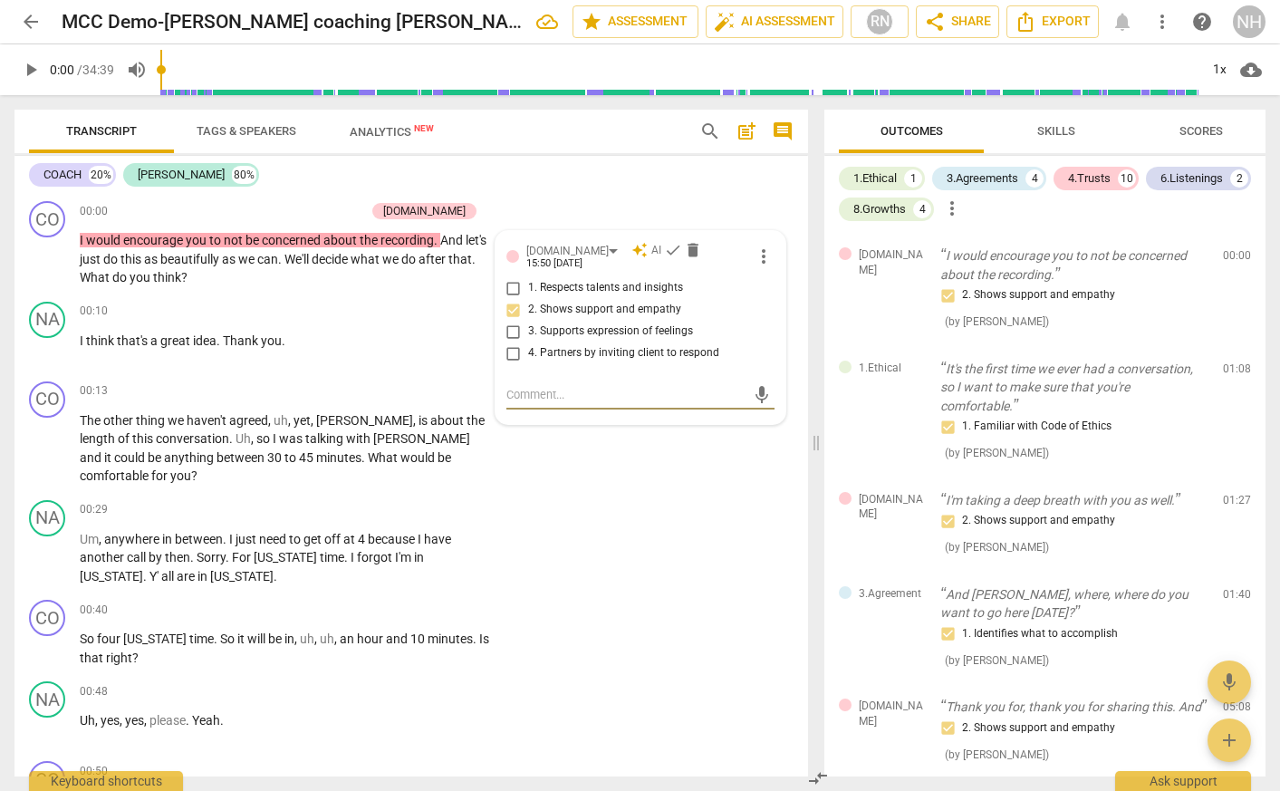
click at [578, 190] on div "COACH 20% [PERSON_NAME] 80% CO play_arrow pause 00:00 + Add competency [DOMAIN_…" at bounding box center [411, 466] width 794 height 621
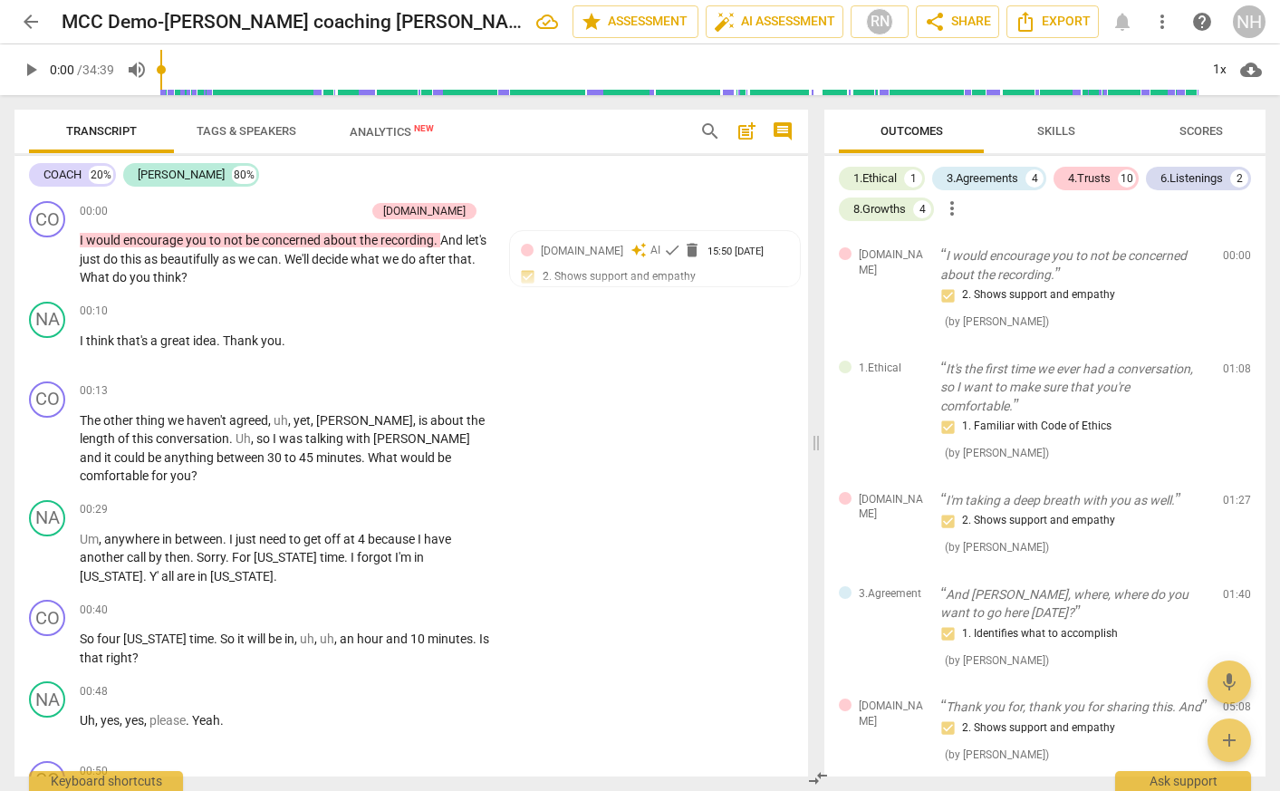
click at [1051, 126] on span "Skills" at bounding box center [1057, 131] width 38 height 14
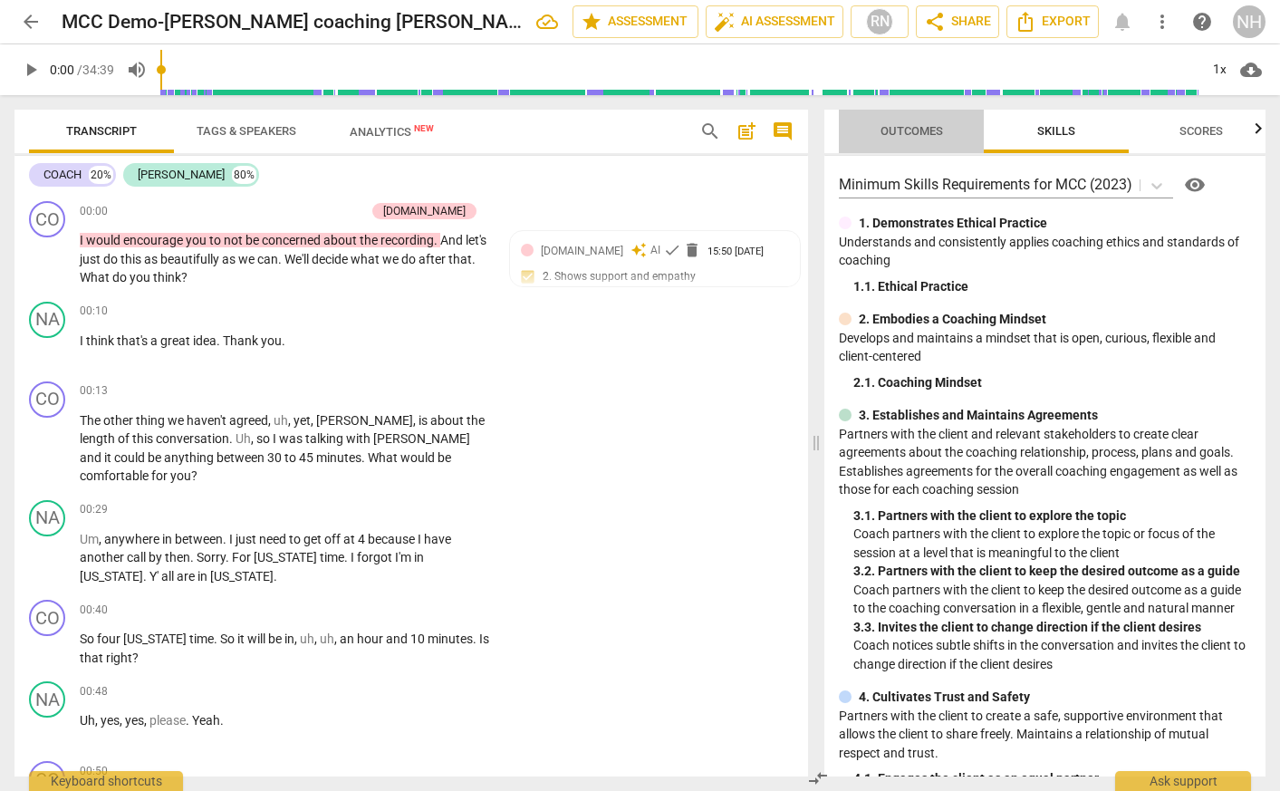
click at [917, 121] on span "Outcomes" at bounding box center [912, 132] width 106 height 24
